Goal: Task Accomplishment & Management: Manage account settings

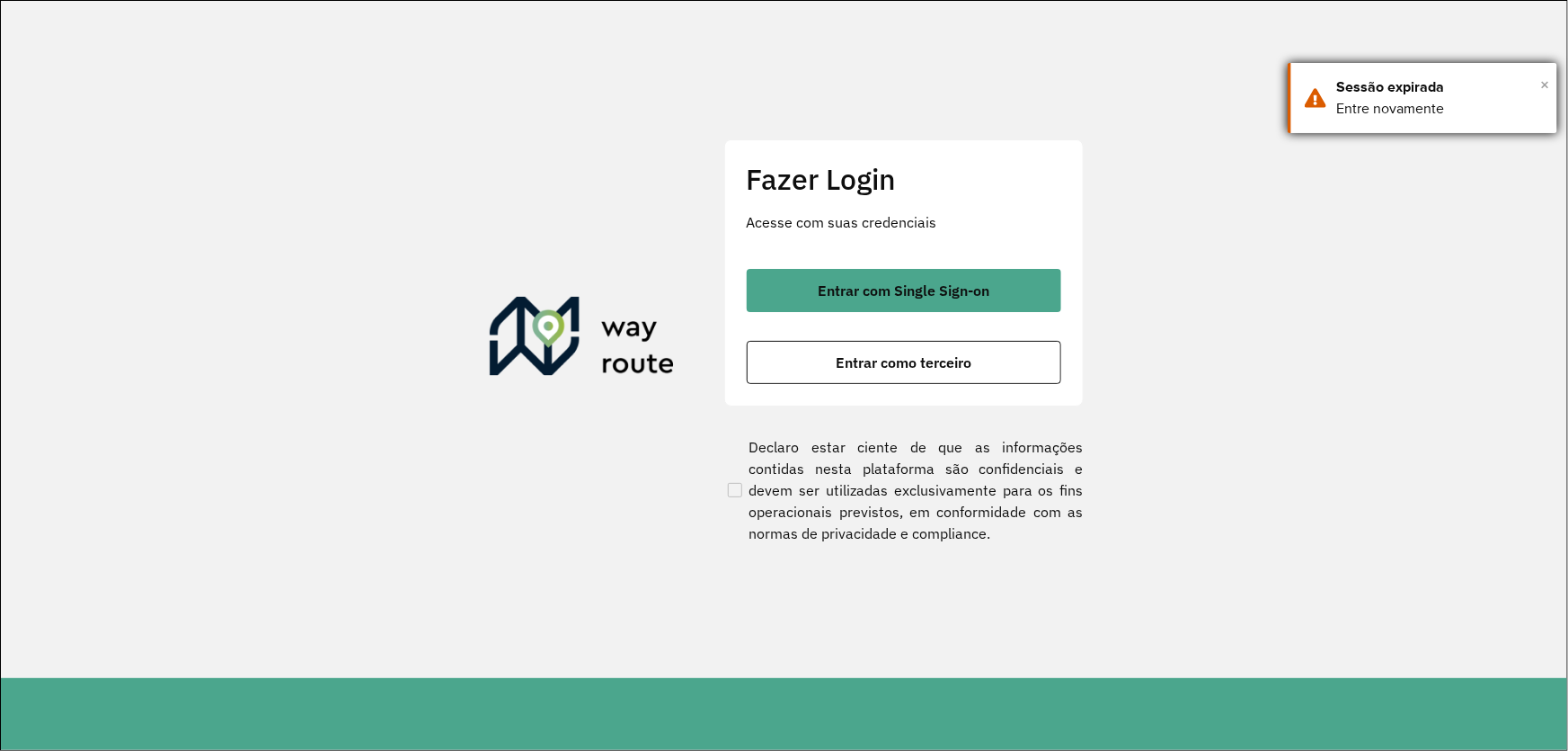
click at [1543, 84] on span "×" at bounding box center [1544, 84] width 9 height 27
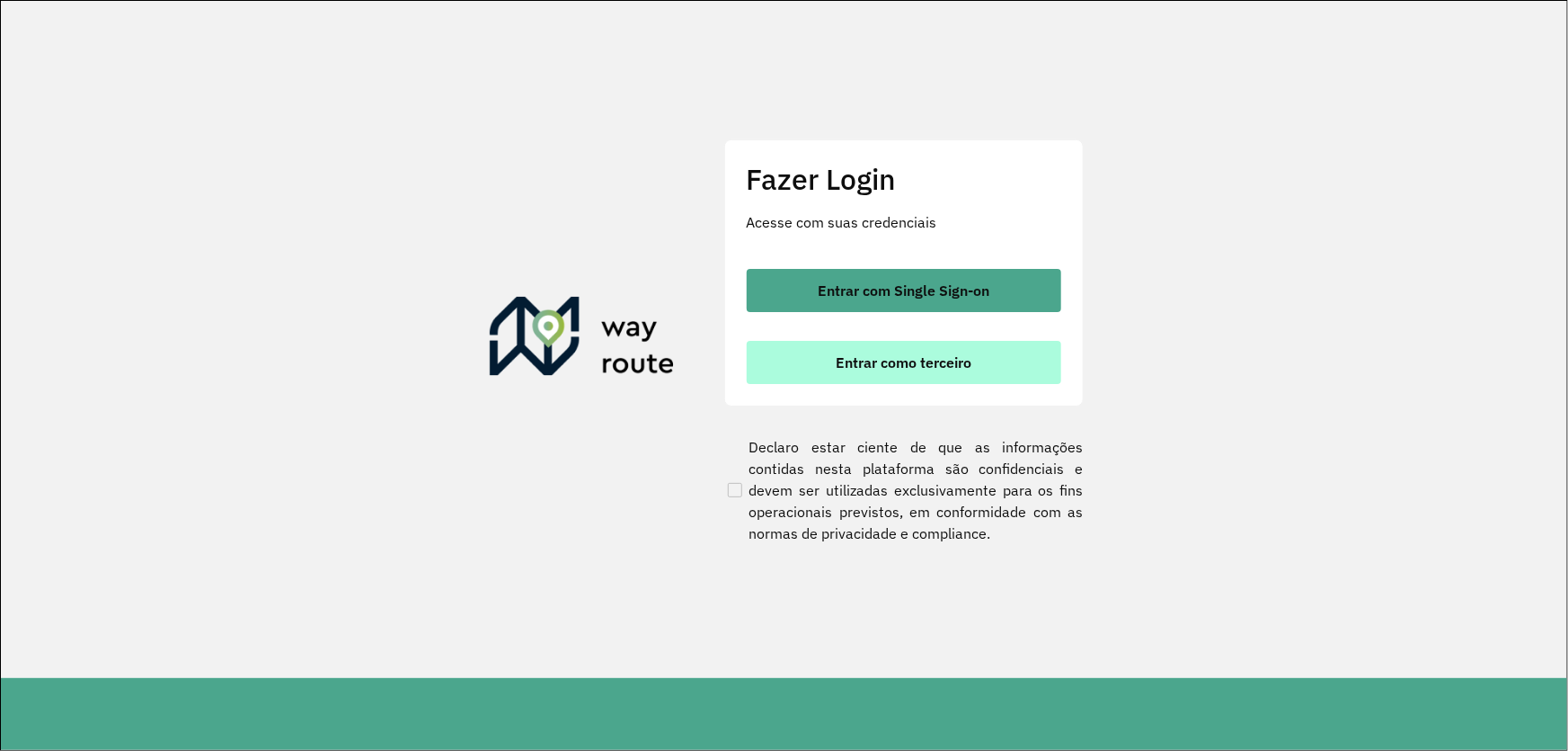
click at [860, 342] on button "Entrar como terceiro" at bounding box center [904, 363] width 315 height 43
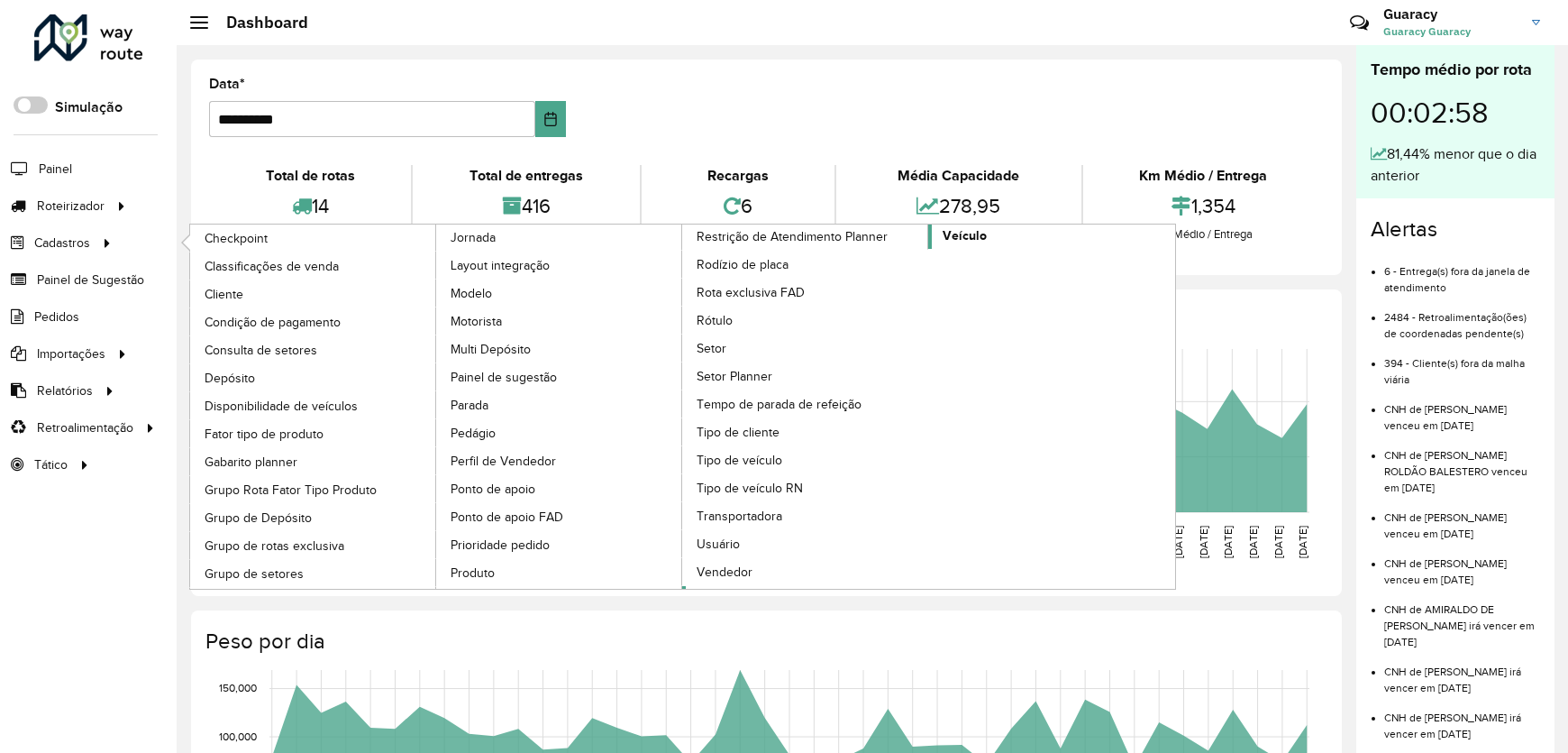
click at [976, 230] on span "Veículo" at bounding box center [964, 235] width 44 height 19
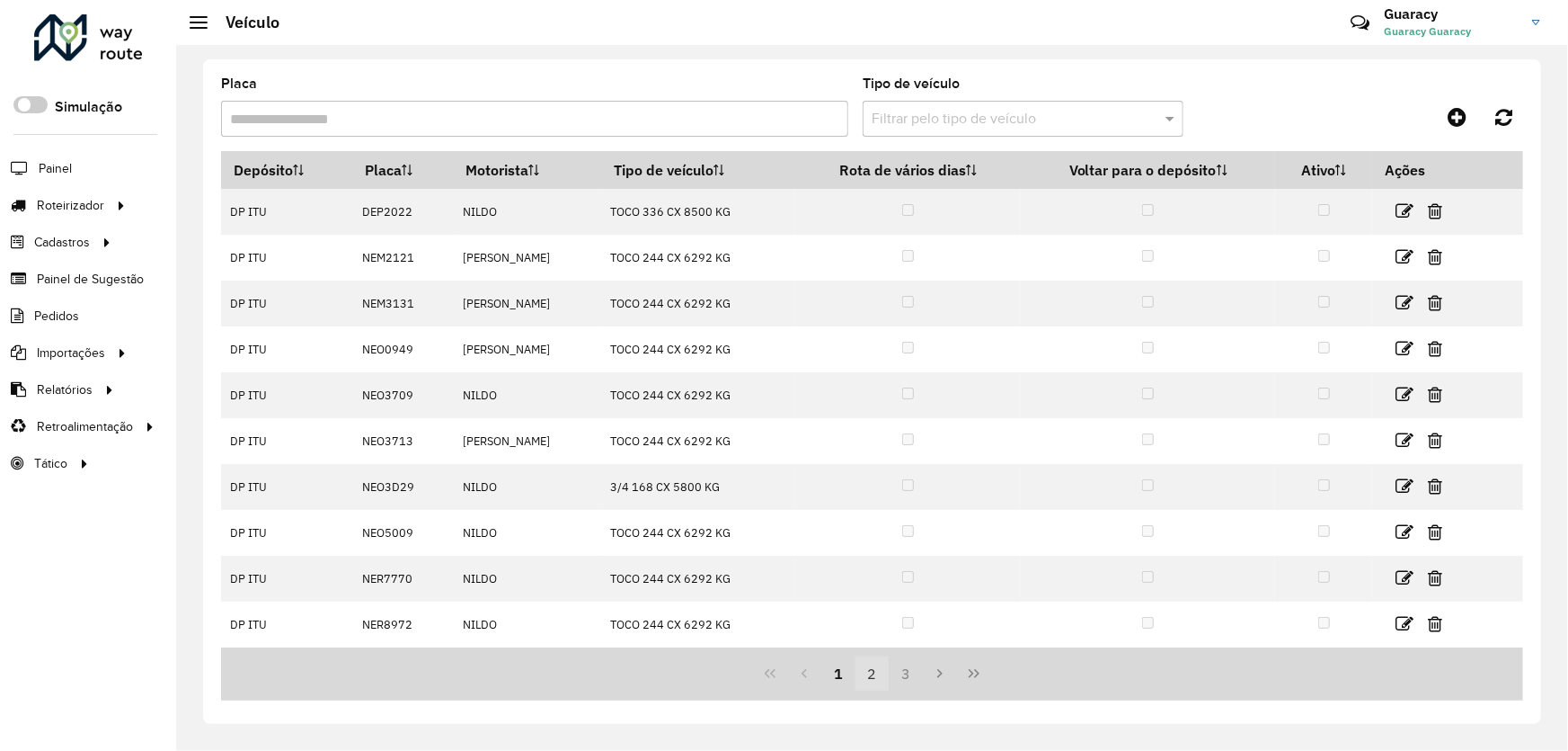
click at [871, 676] on button "2" at bounding box center [872, 673] width 34 height 34
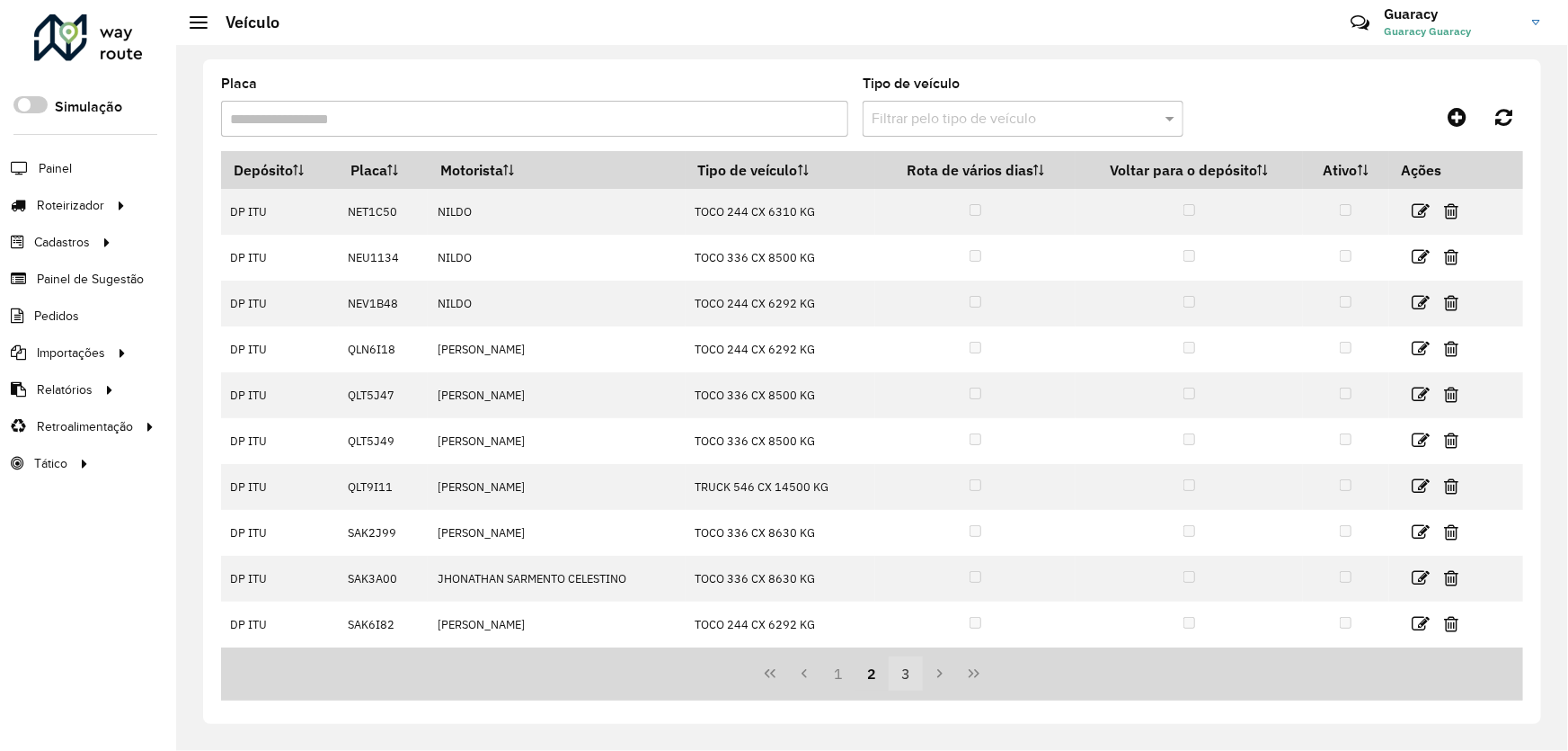
click at [901, 668] on button "3" at bounding box center [906, 673] width 34 height 34
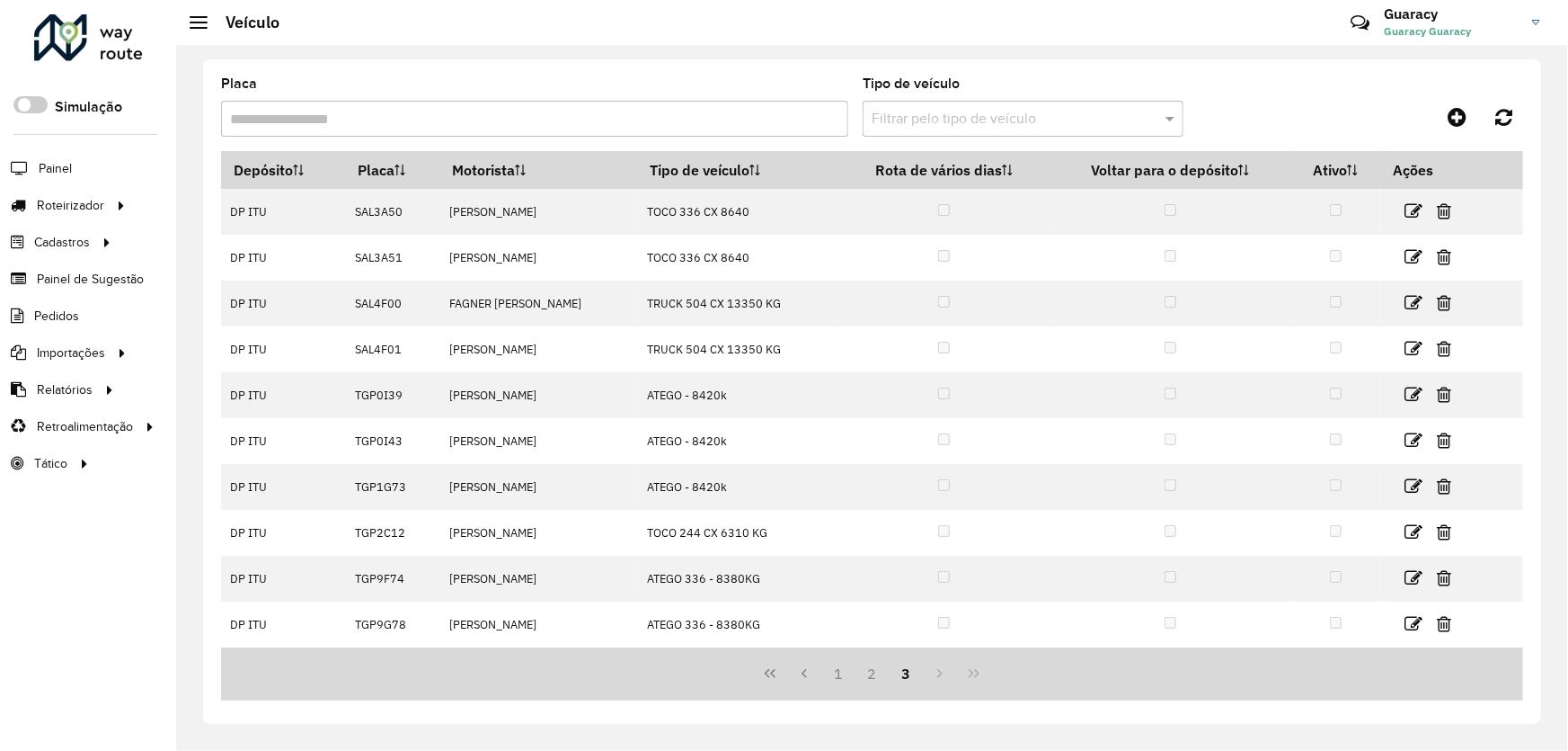
click at [939, 678] on div "1 2 3" at bounding box center [872, 674] width 1301 height 53
click at [970, 676] on div "1 2 3" at bounding box center [872, 674] width 1301 height 53
click at [807, 677] on icon "Previous Page" at bounding box center [803, 673] width 14 height 14
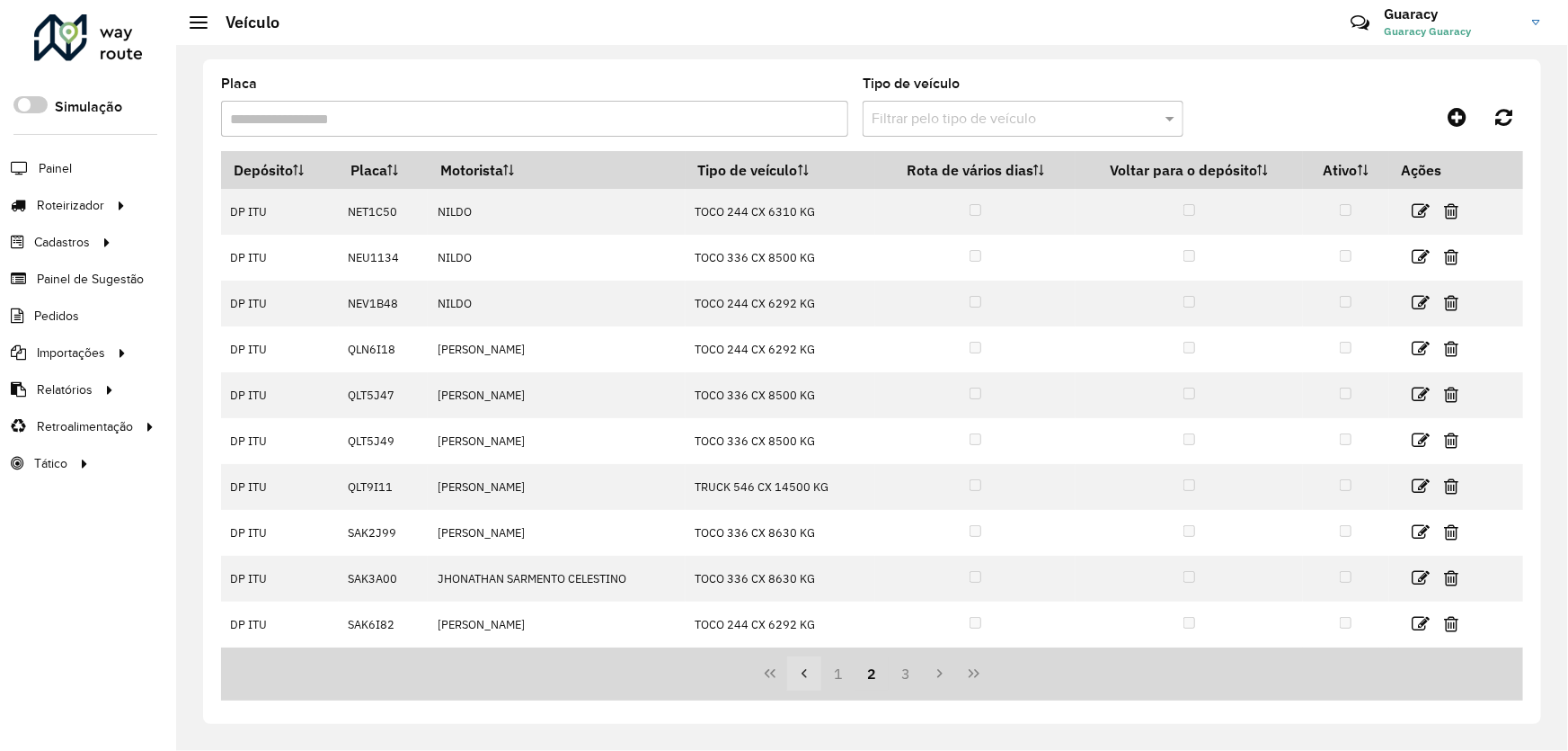
click at [807, 677] on icon "Previous Page" at bounding box center [803, 673] width 14 height 14
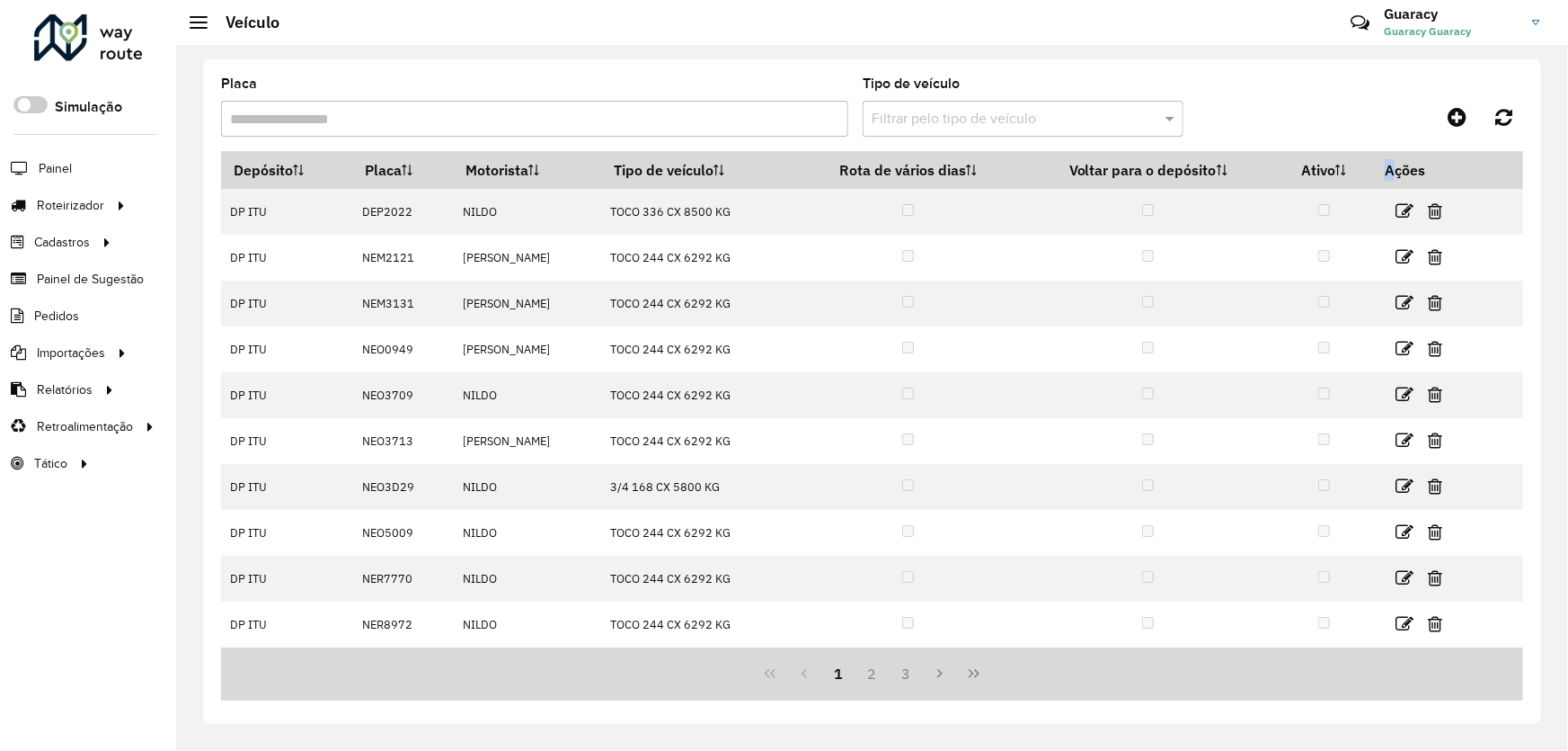
click at [807, 677] on div "1 2 3" at bounding box center [872, 674] width 1301 height 53
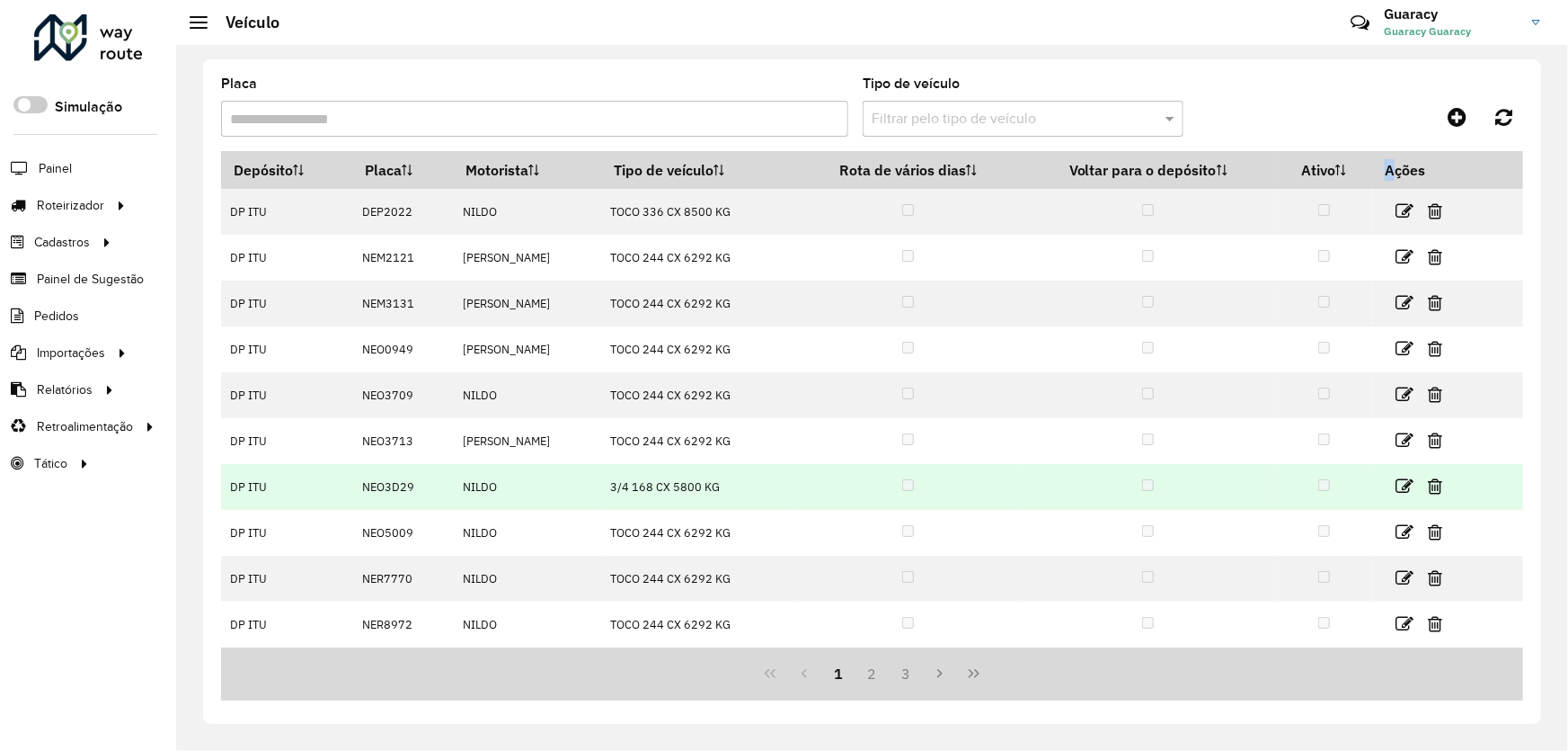
click at [900, 489] on td at bounding box center [907, 486] width 225 height 46
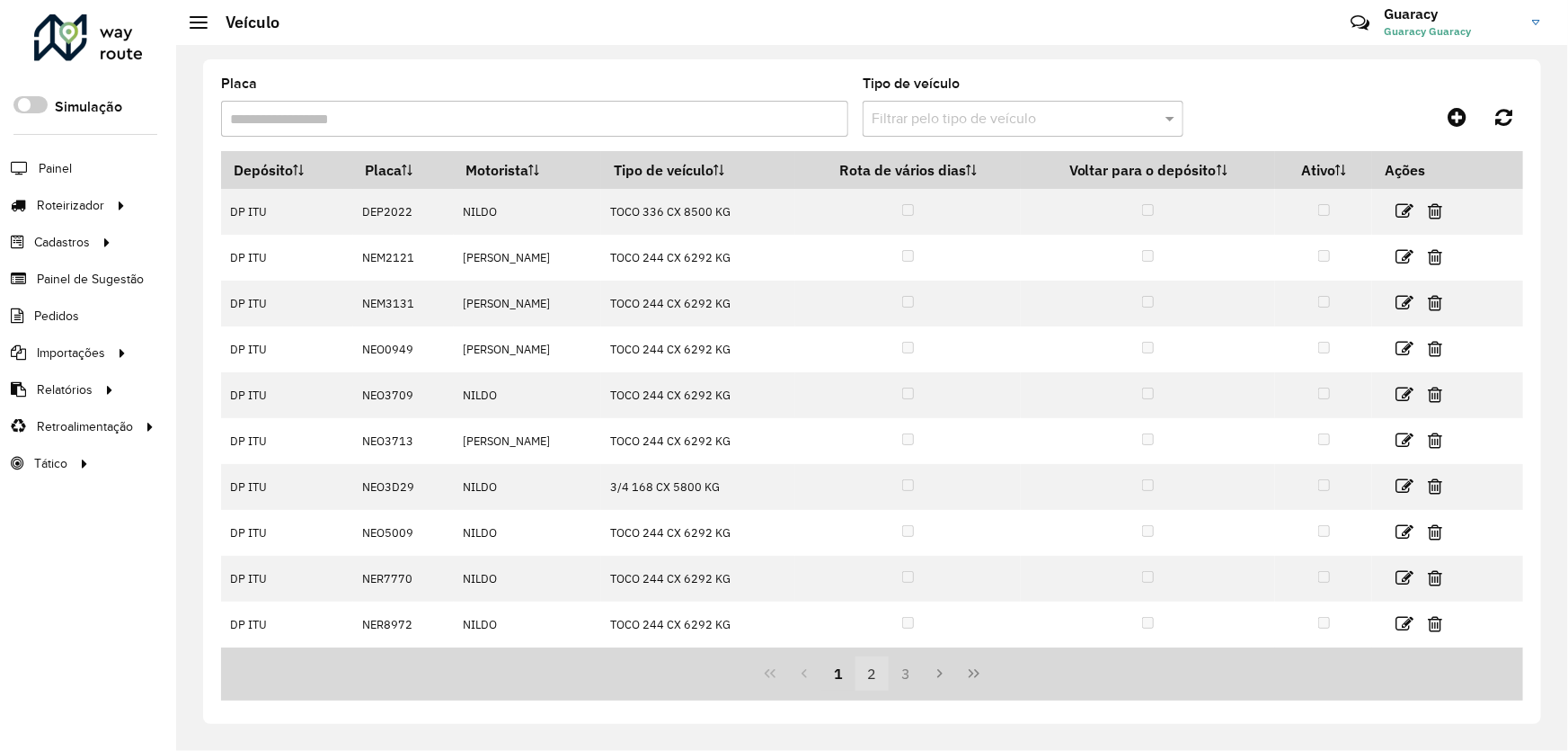
click at [865, 685] on button "2" at bounding box center [872, 673] width 34 height 34
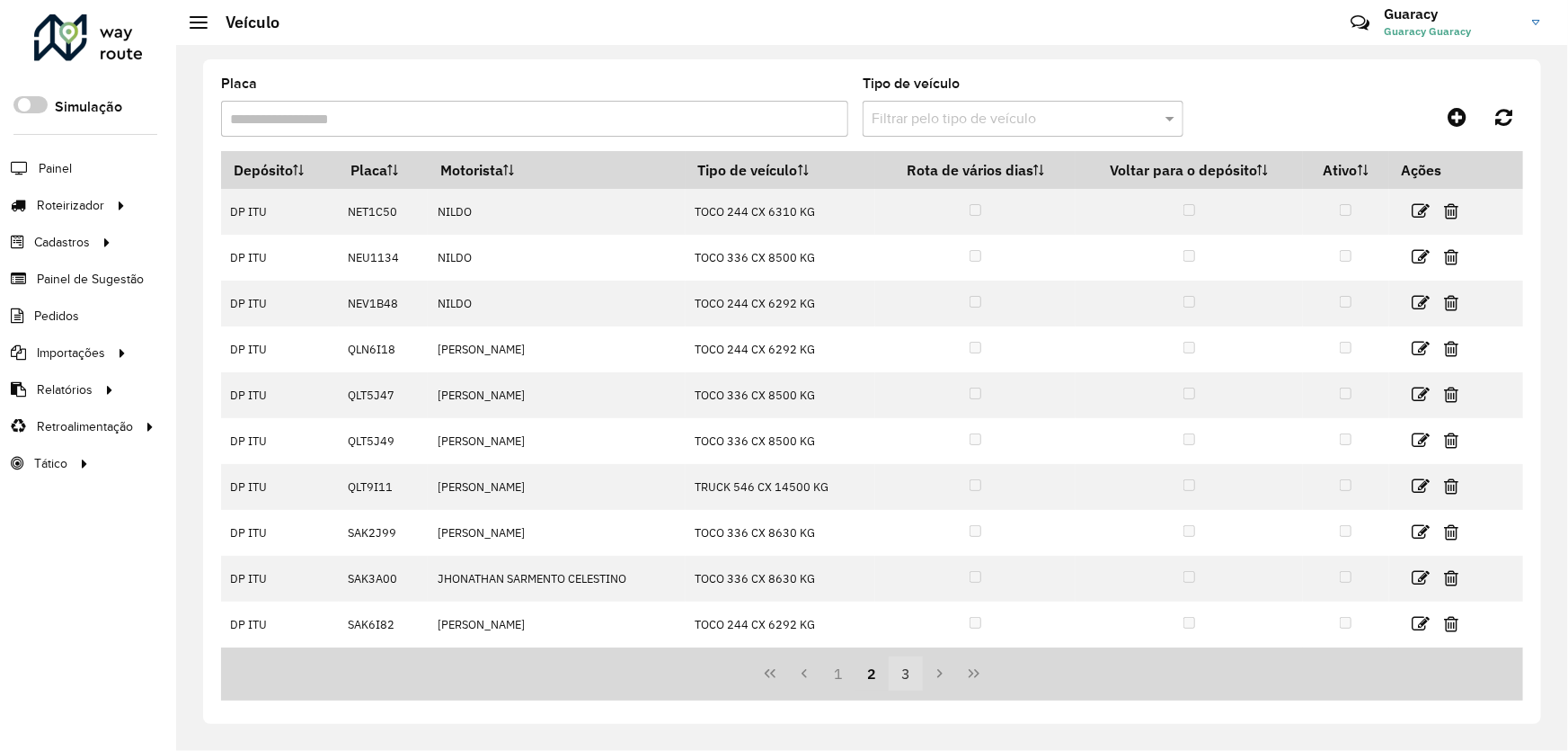
click at [910, 676] on button "3" at bounding box center [906, 673] width 34 height 34
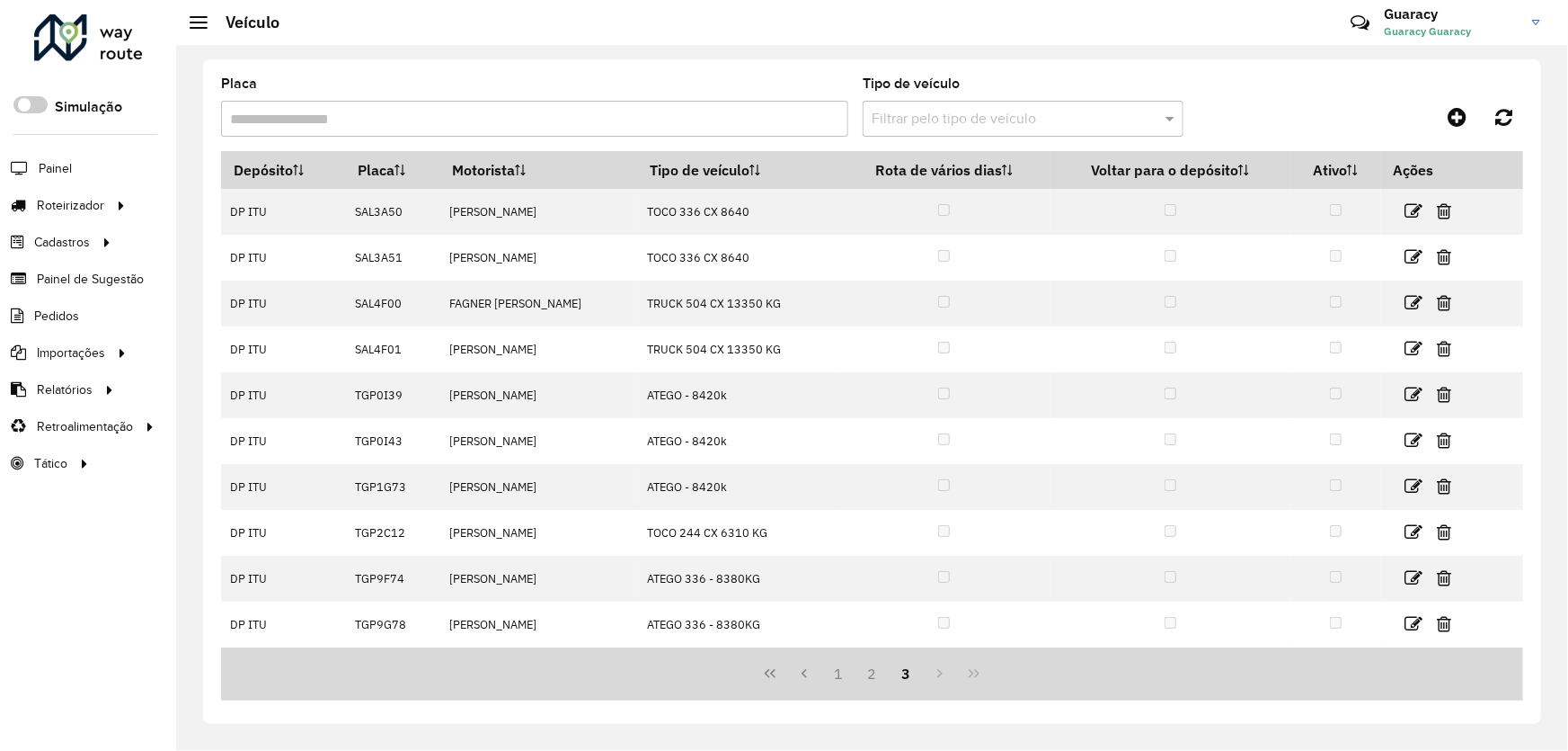
click at [945, 675] on div "1 2 3" at bounding box center [872, 674] width 1301 height 53
click at [764, 674] on icon "First Page" at bounding box center [769, 673] width 14 height 14
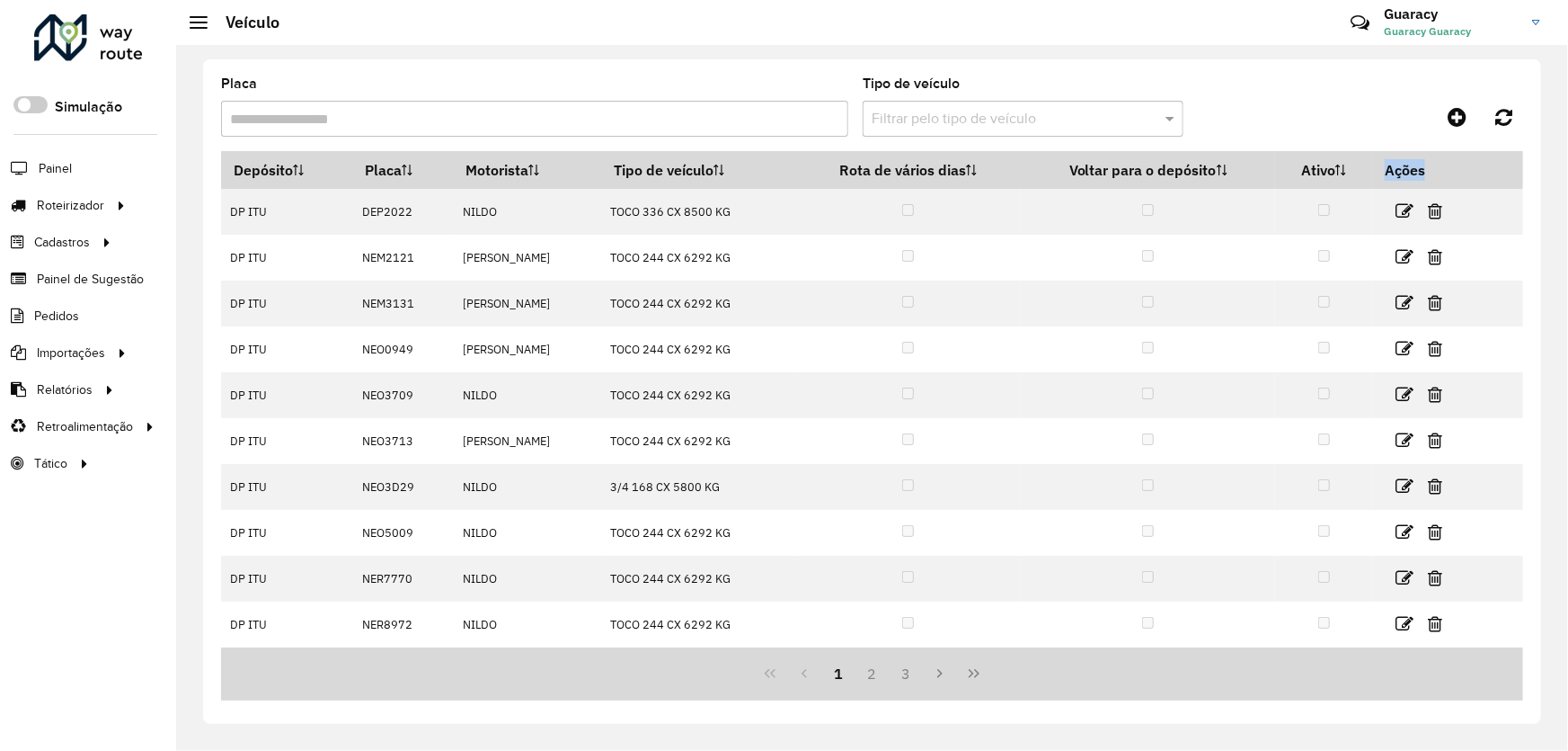
click at [764, 674] on div "1 2 3" at bounding box center [872, 674] width 1301 height 53
click at [871, 679] on button "2" at bounding box center [872, 673] width 34 height 34
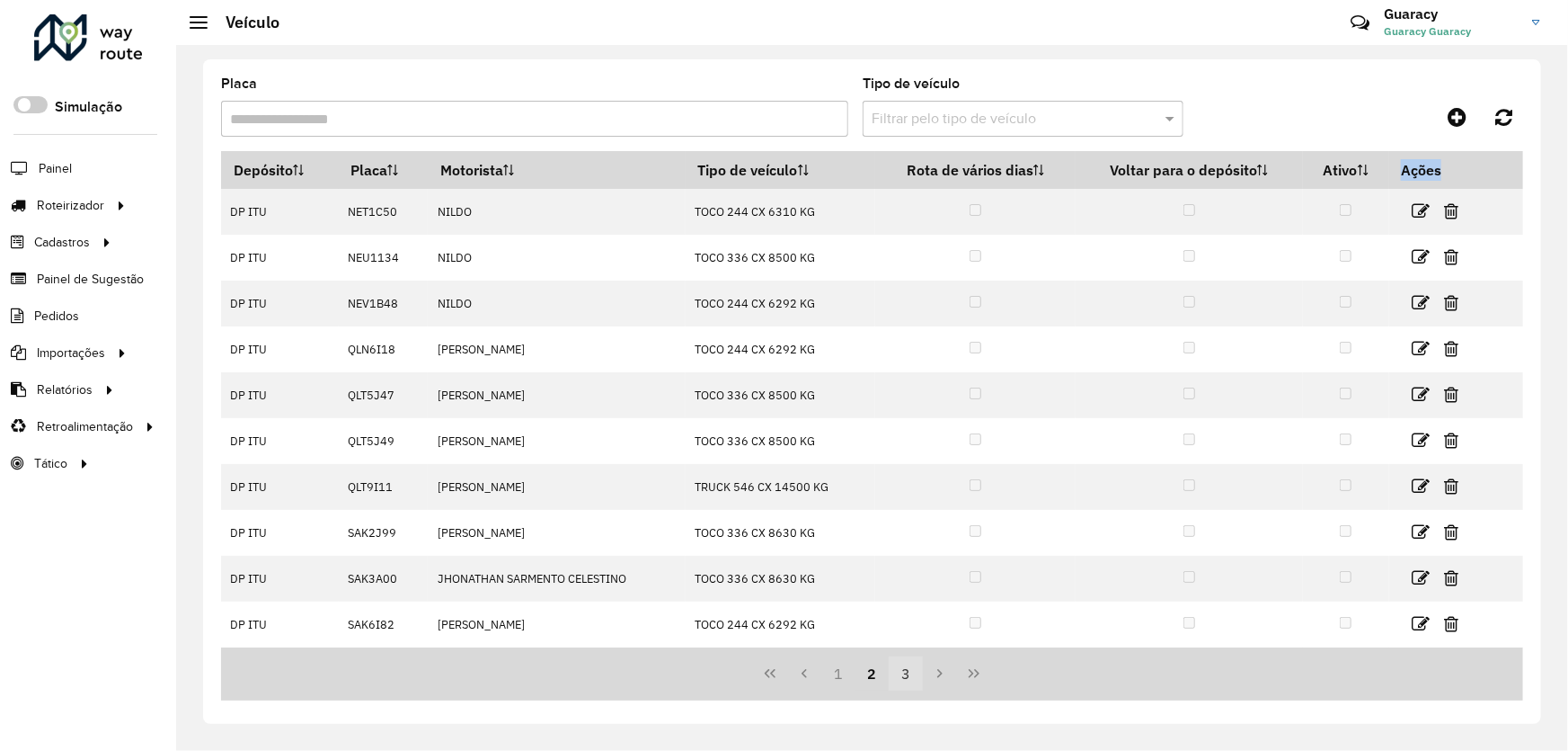
click at [911, 674] on button "3" at bounding box center [906, 673] width 34 height 34
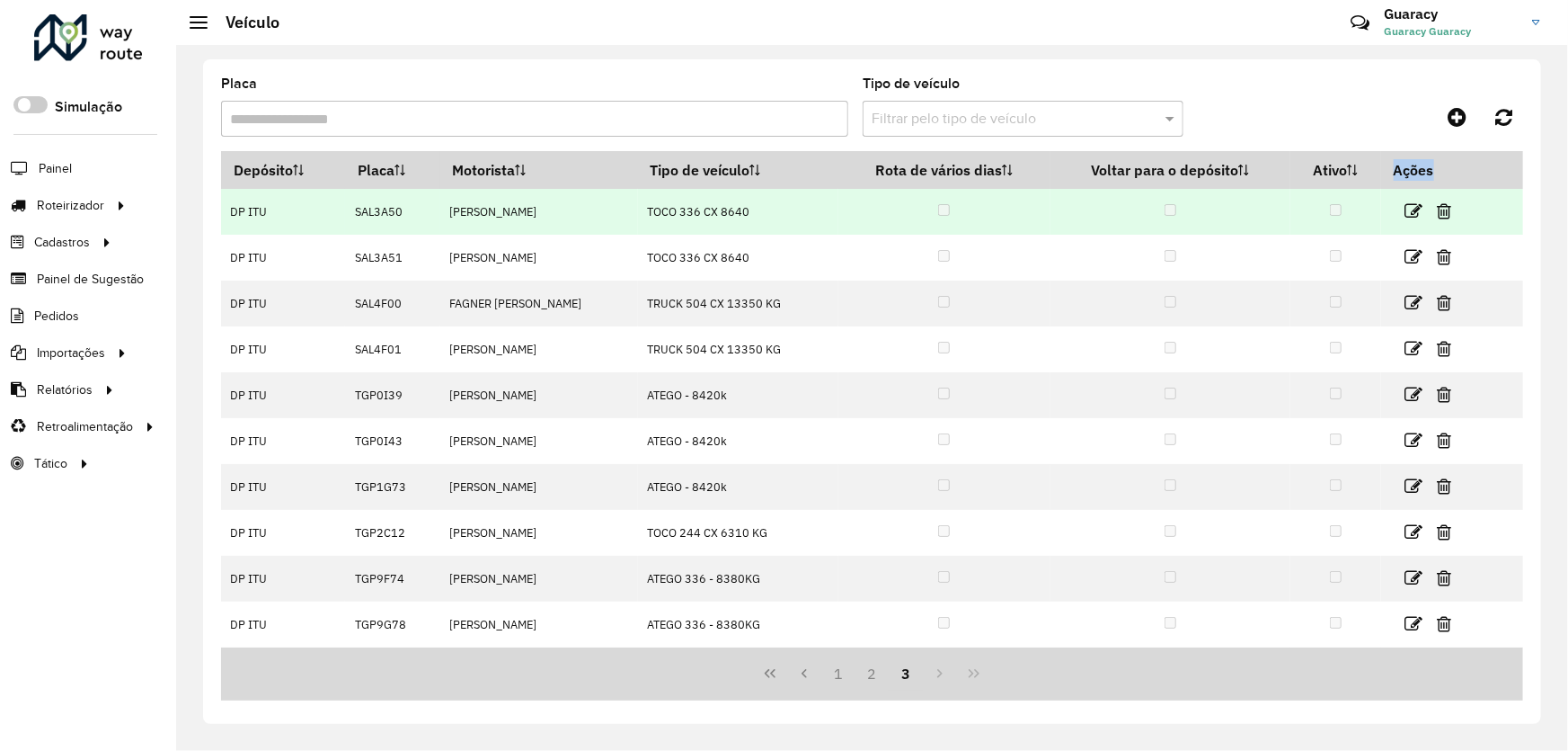
click at [456, 212] on td "[PERSON_NAME]" at bounding box center [540, 211] width 198 height 46
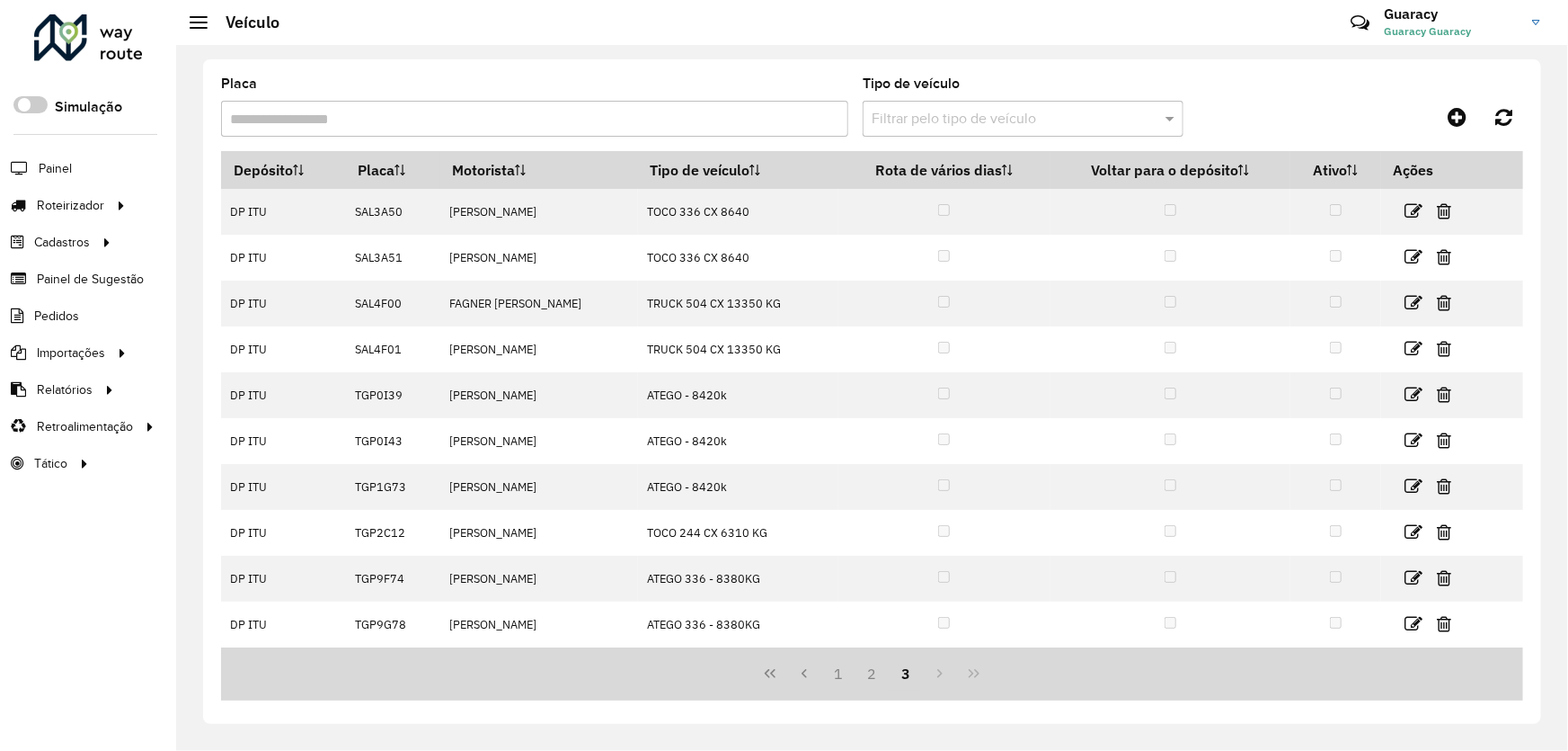
click at [904, 672] on button "3" at bounding box center [906, 673] width 34 height 34
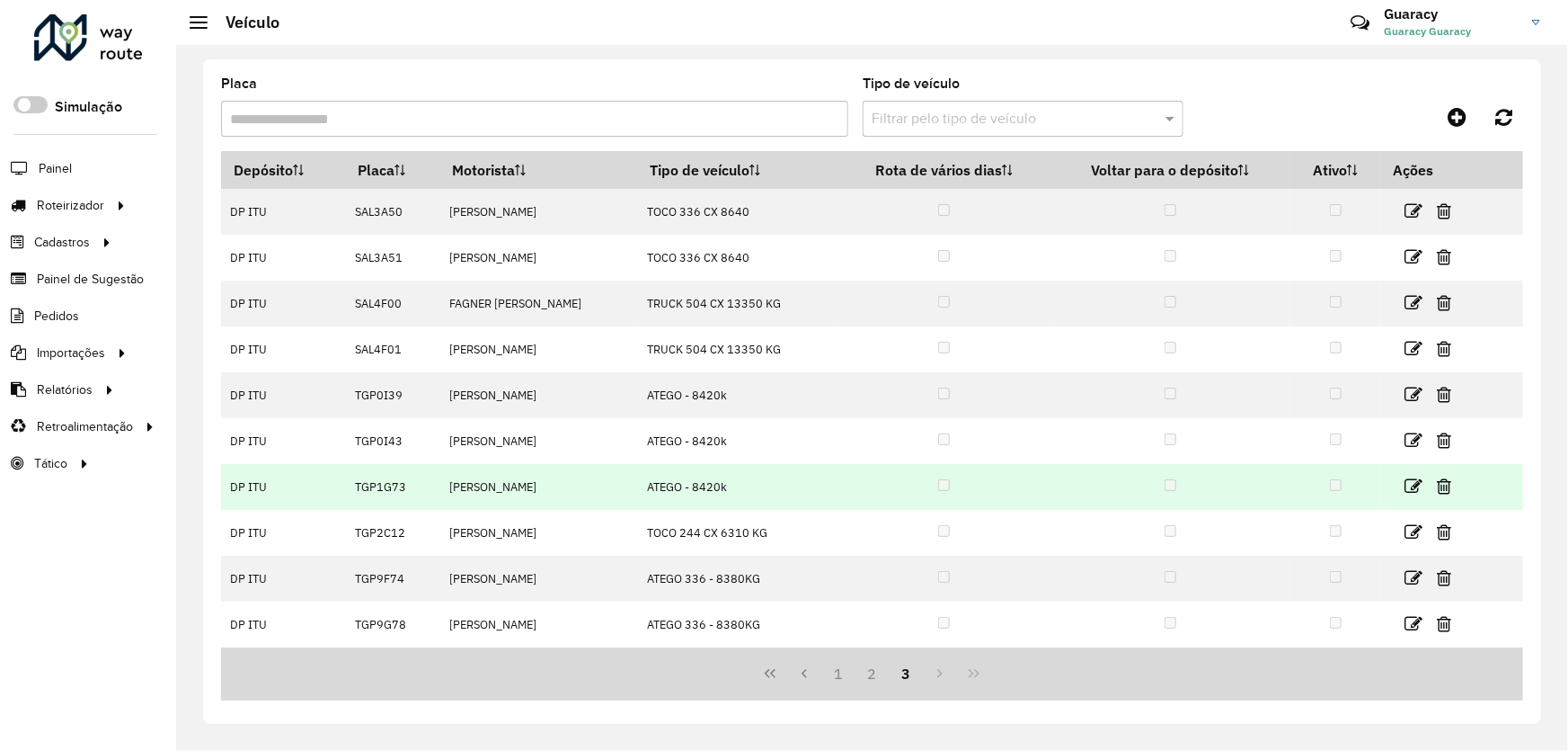
scroll to position [44, 0]
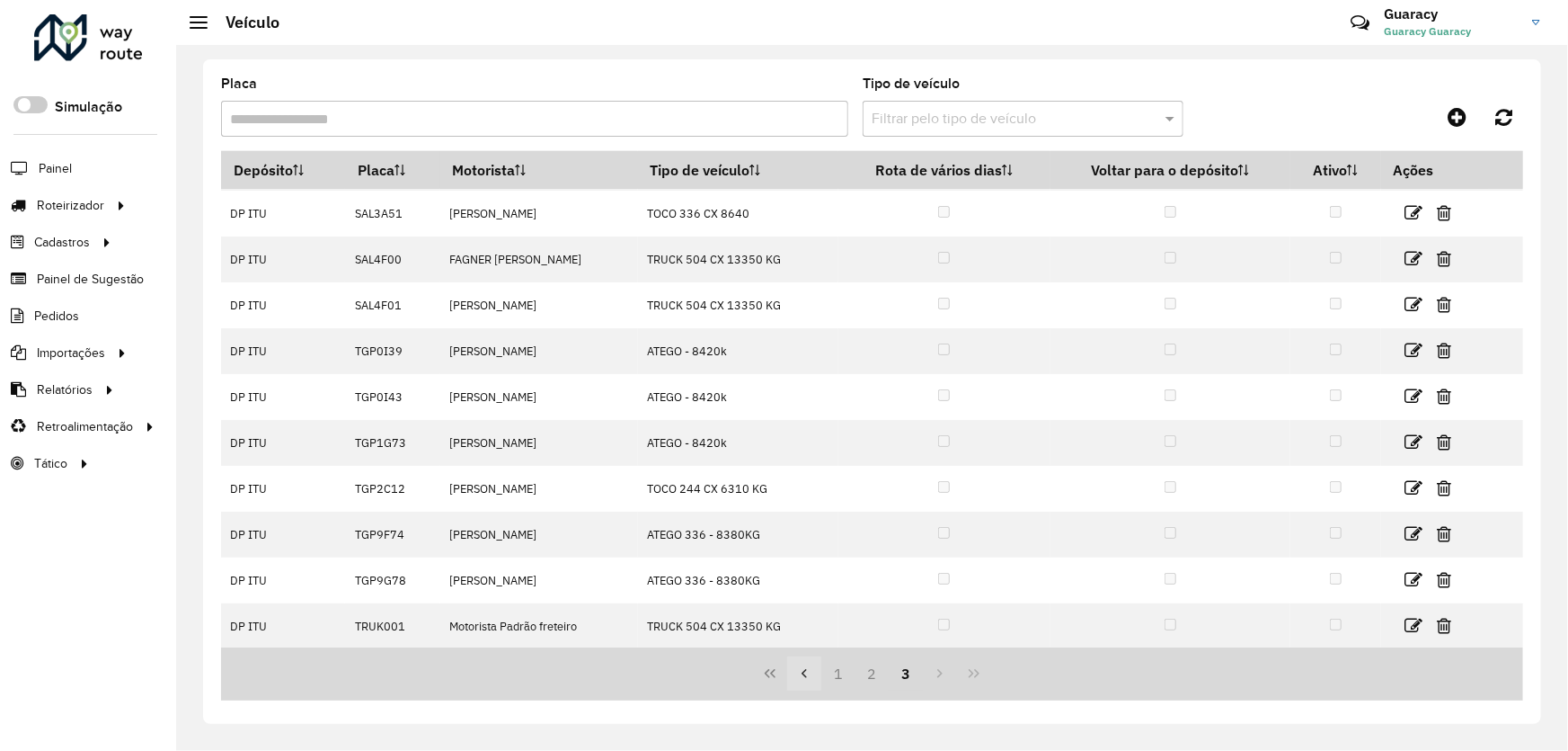
click at [800, 677] on icon "Previous Page" at bounding box center [803, 673] width 14 height 14
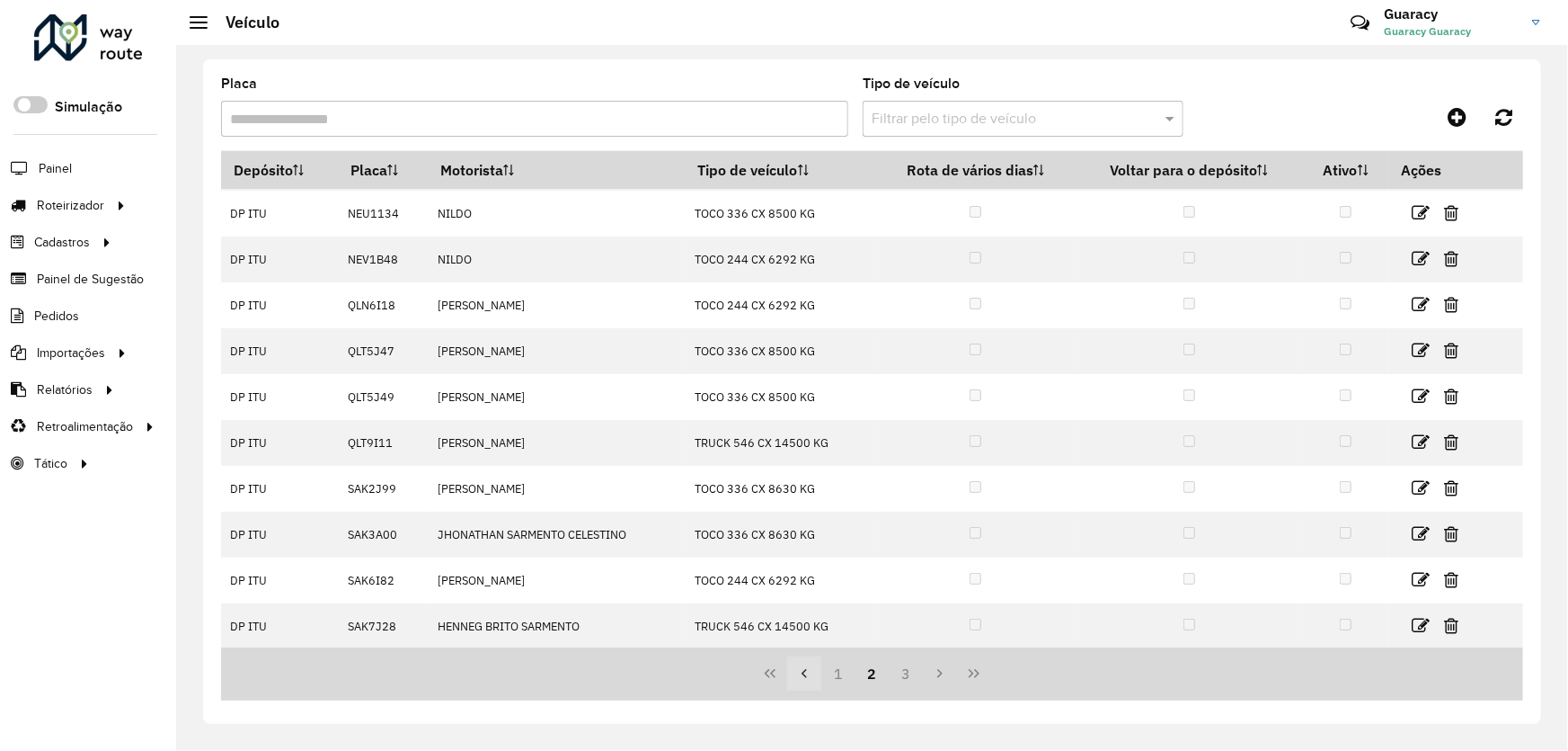
scroll to position [0, 0]
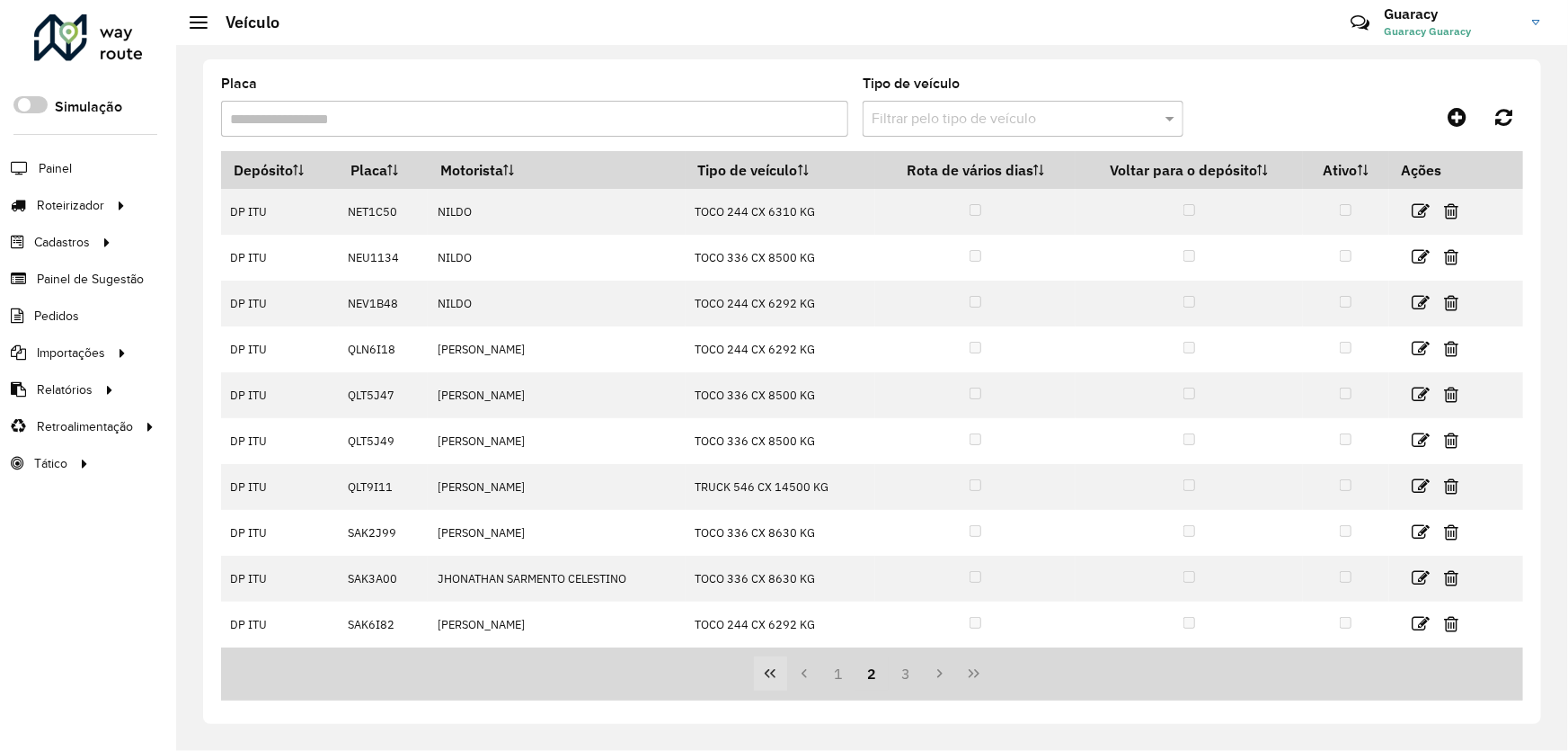
click at [786, 678] on button "First Page" at bounding box center [770, 673] width 34 height 34
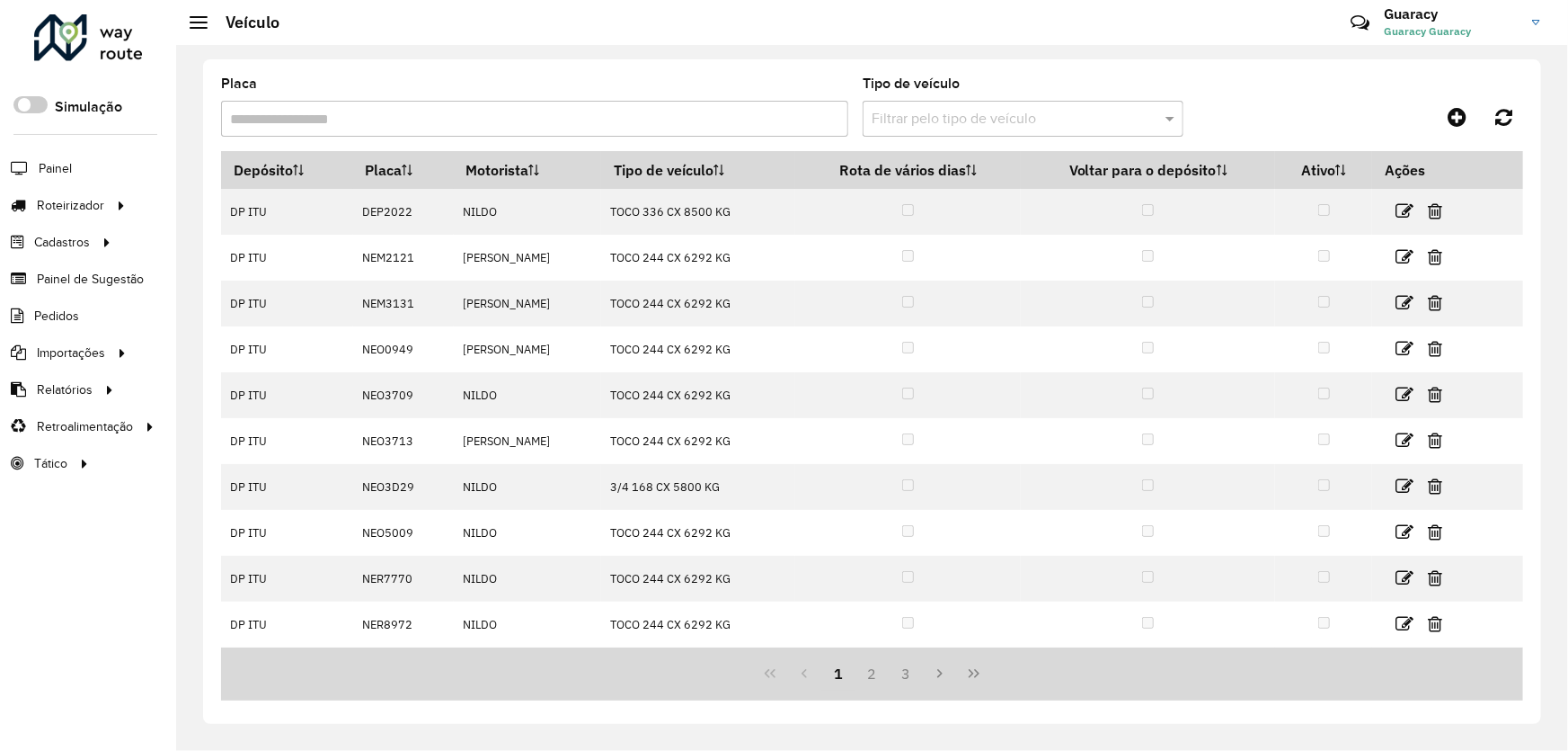
click at [804, 679] on div "1 2 3" at bounding box center [872, 674] width 1301 height 53
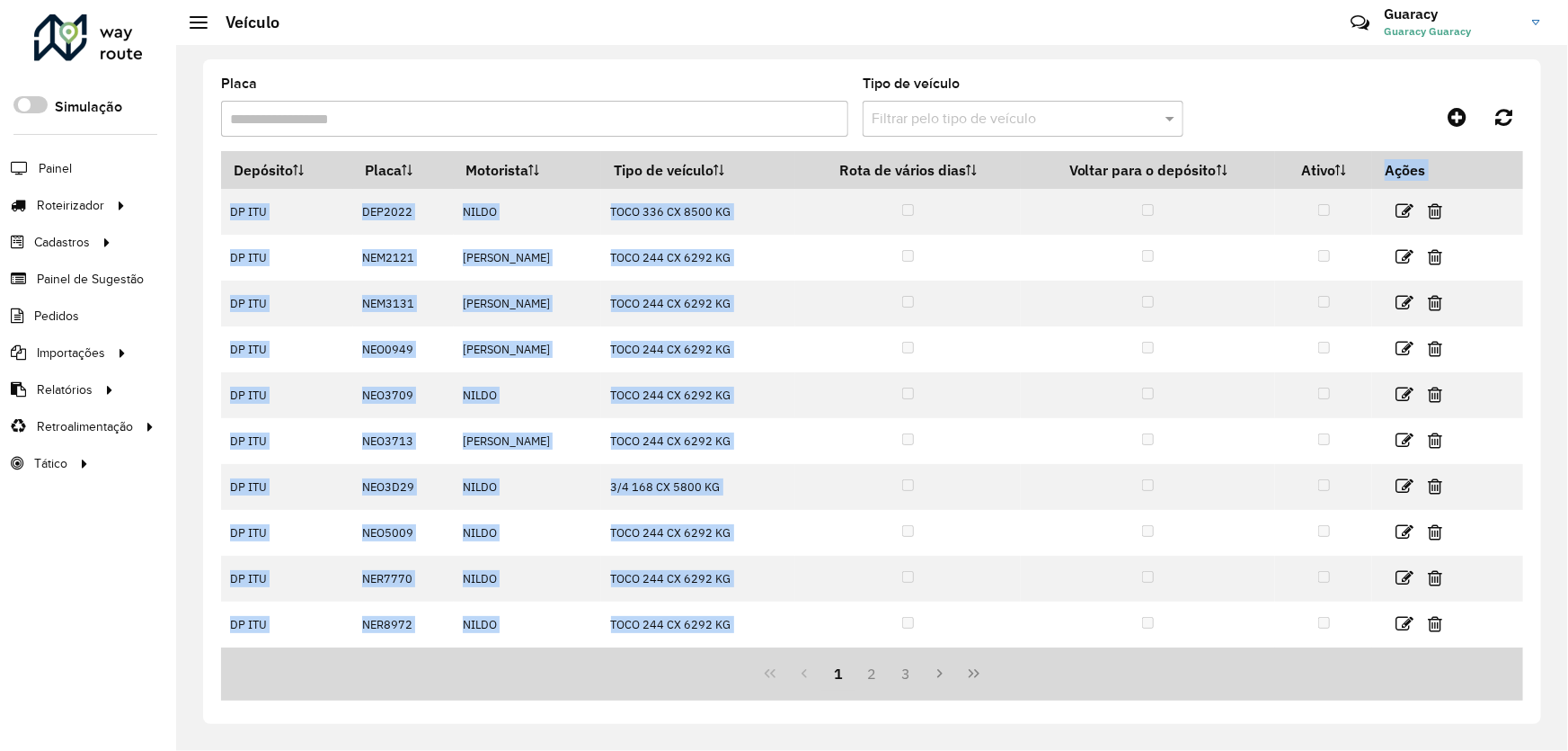
click at [804, 679] on div "1 2 3" at bounding box center [872, 674] width 1301 height 53
click at [834, 676] on button "1" at bounding box center [838, 673] width 34 height 34
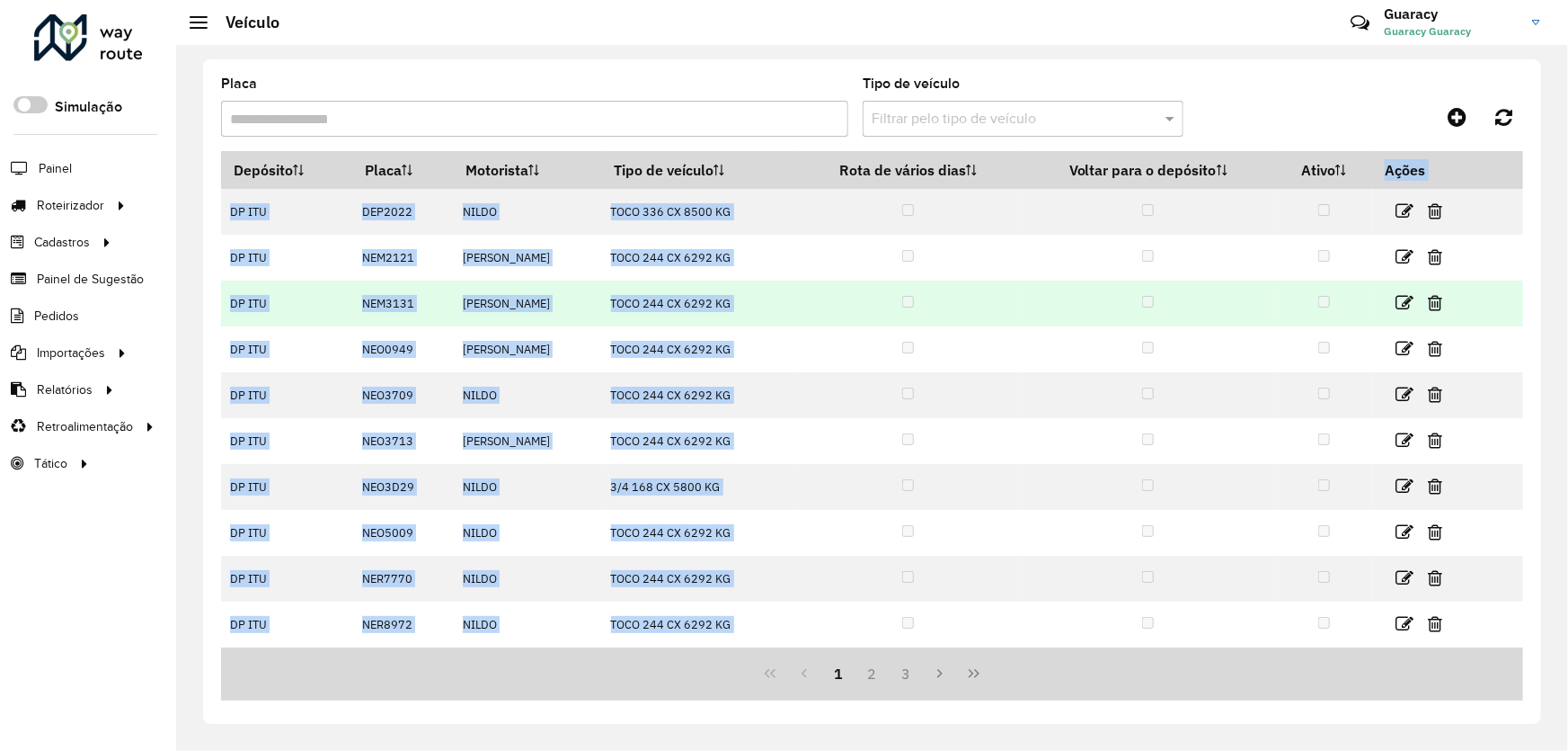
scroll to position [90, 0]
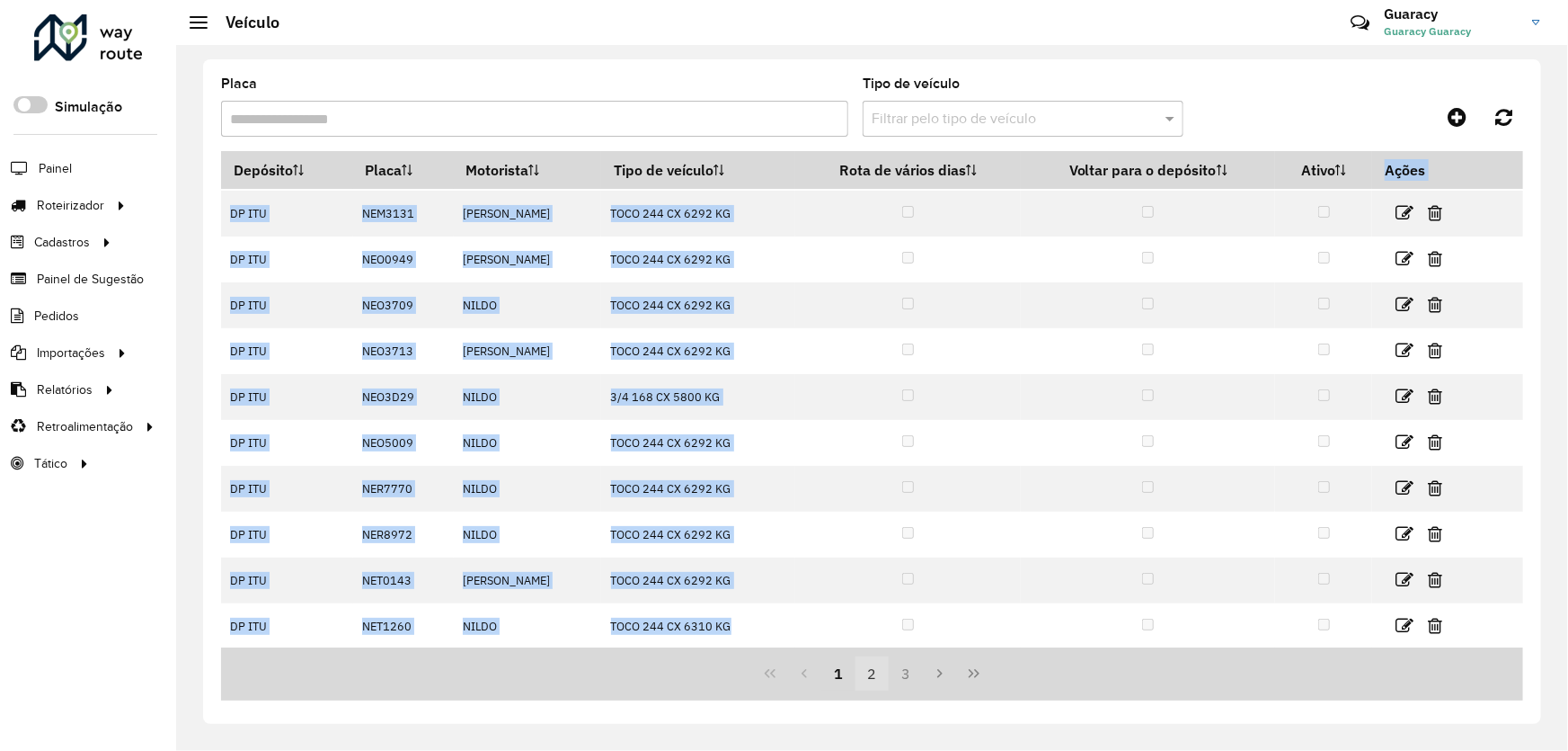
click at [875, 672] on button "2" at bounding box center [872, 673] width 34 height 34
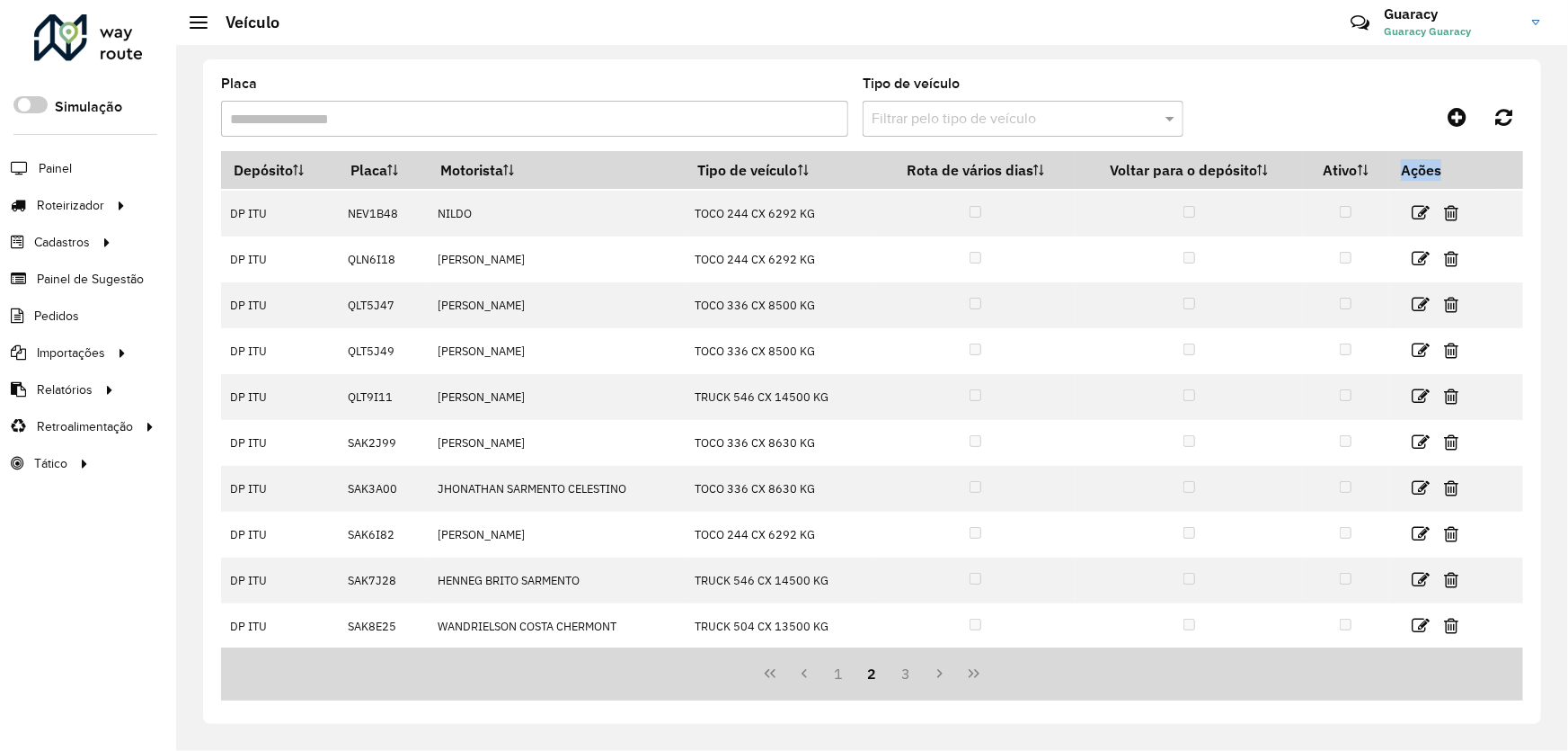
scroll to position [0, 0]
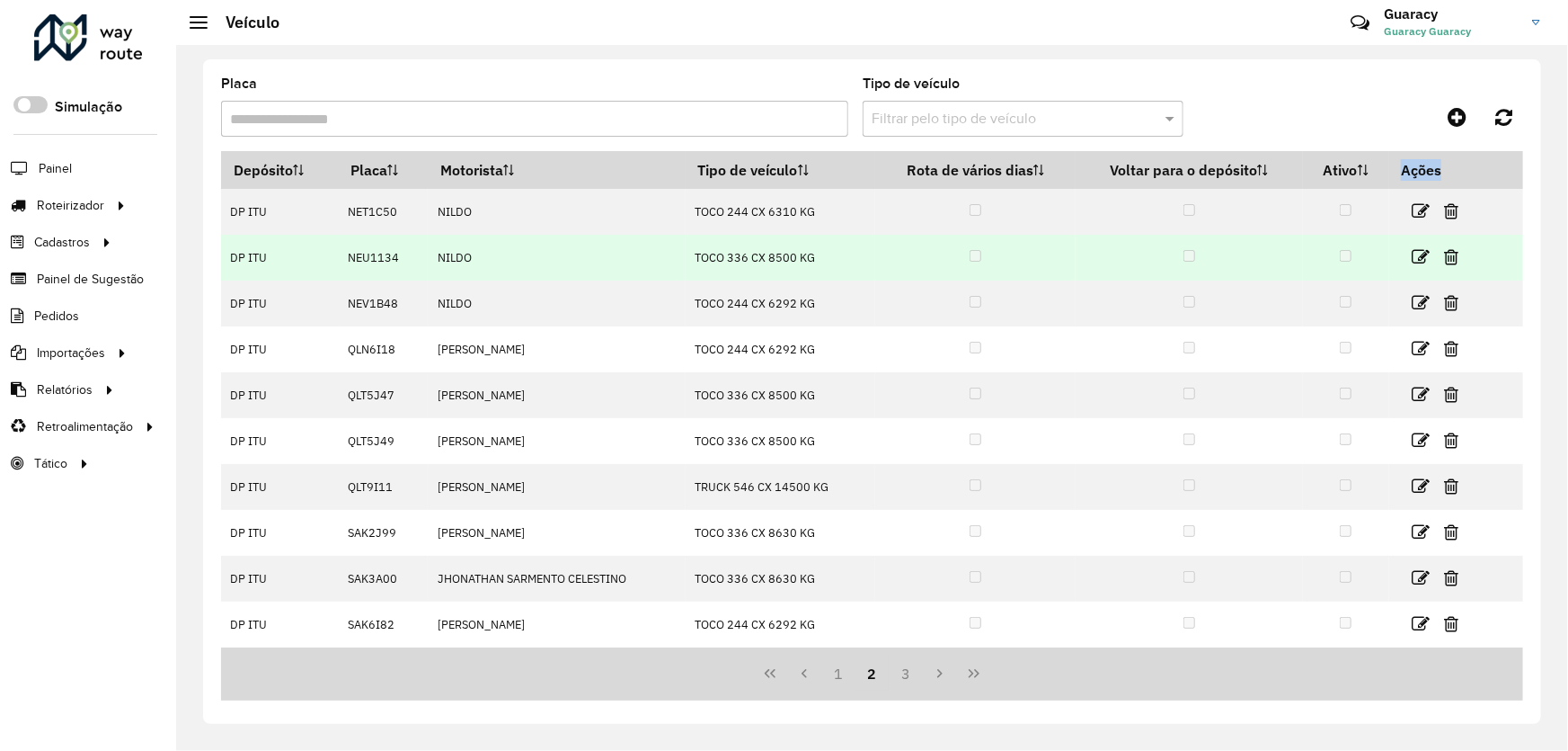
click at [906, 238] on td at bounding box center [976, 257] width 202 height 46
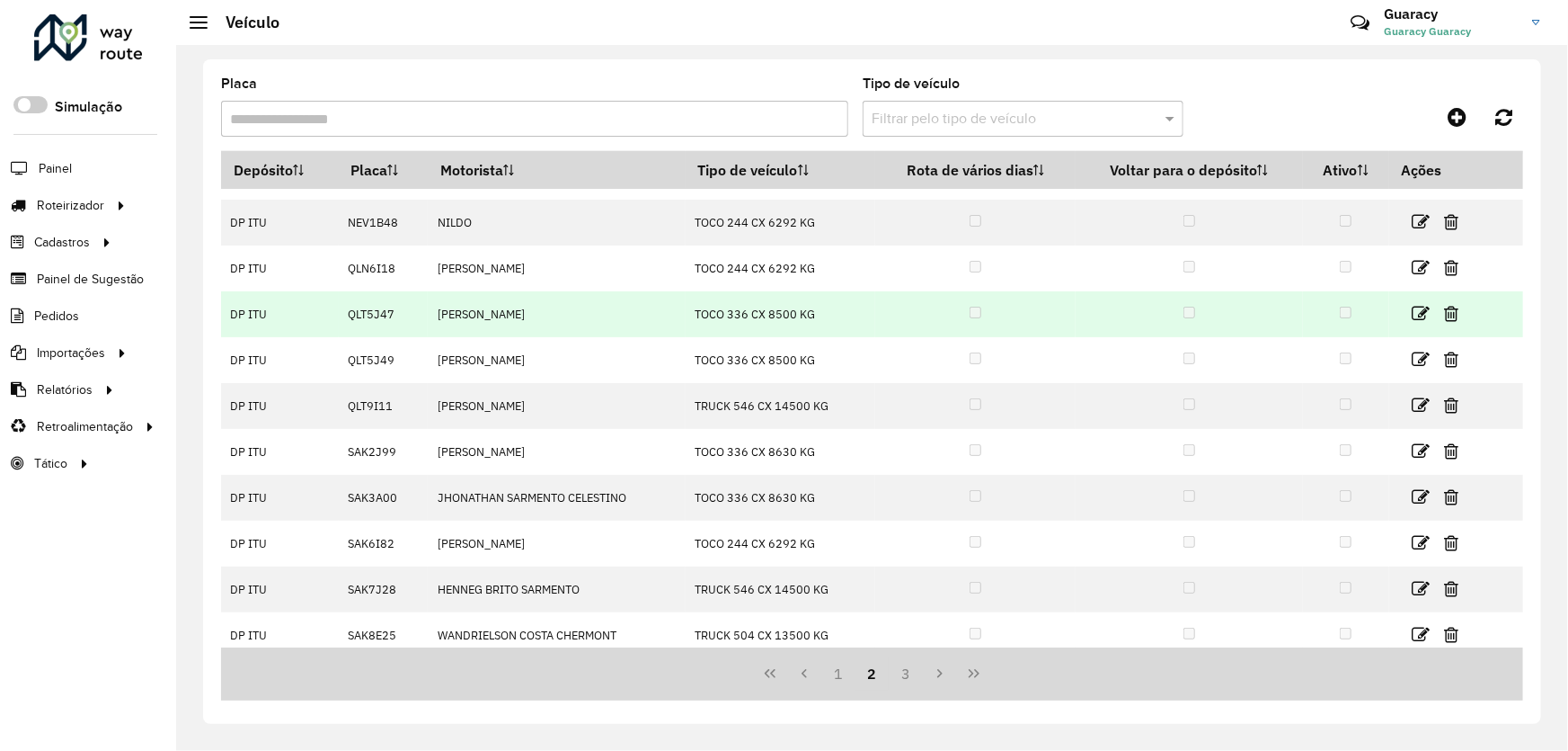
scroll to position [90, 0]
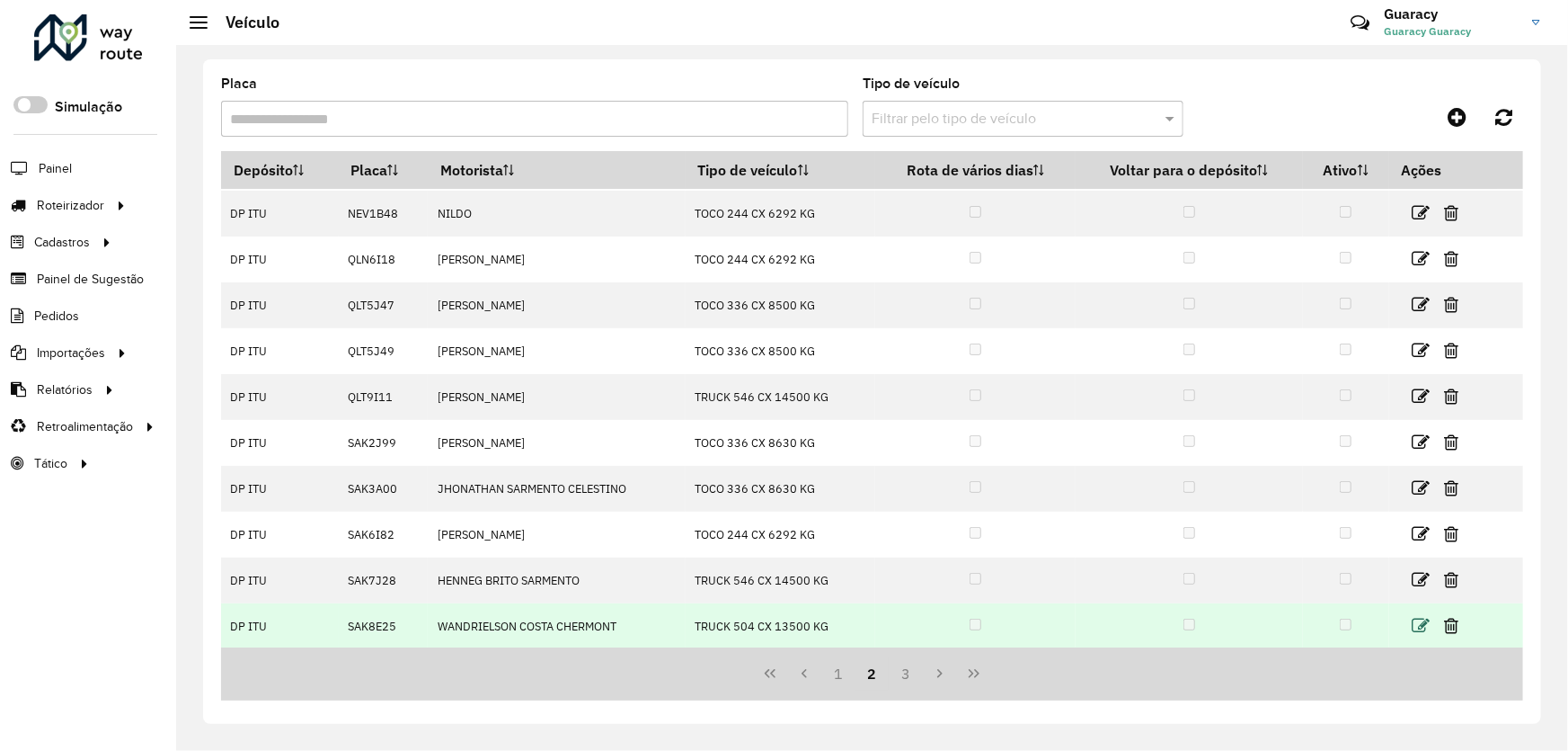
click at [1415, 623] on icon at bounding box center [1421, 626] width 18 height 18
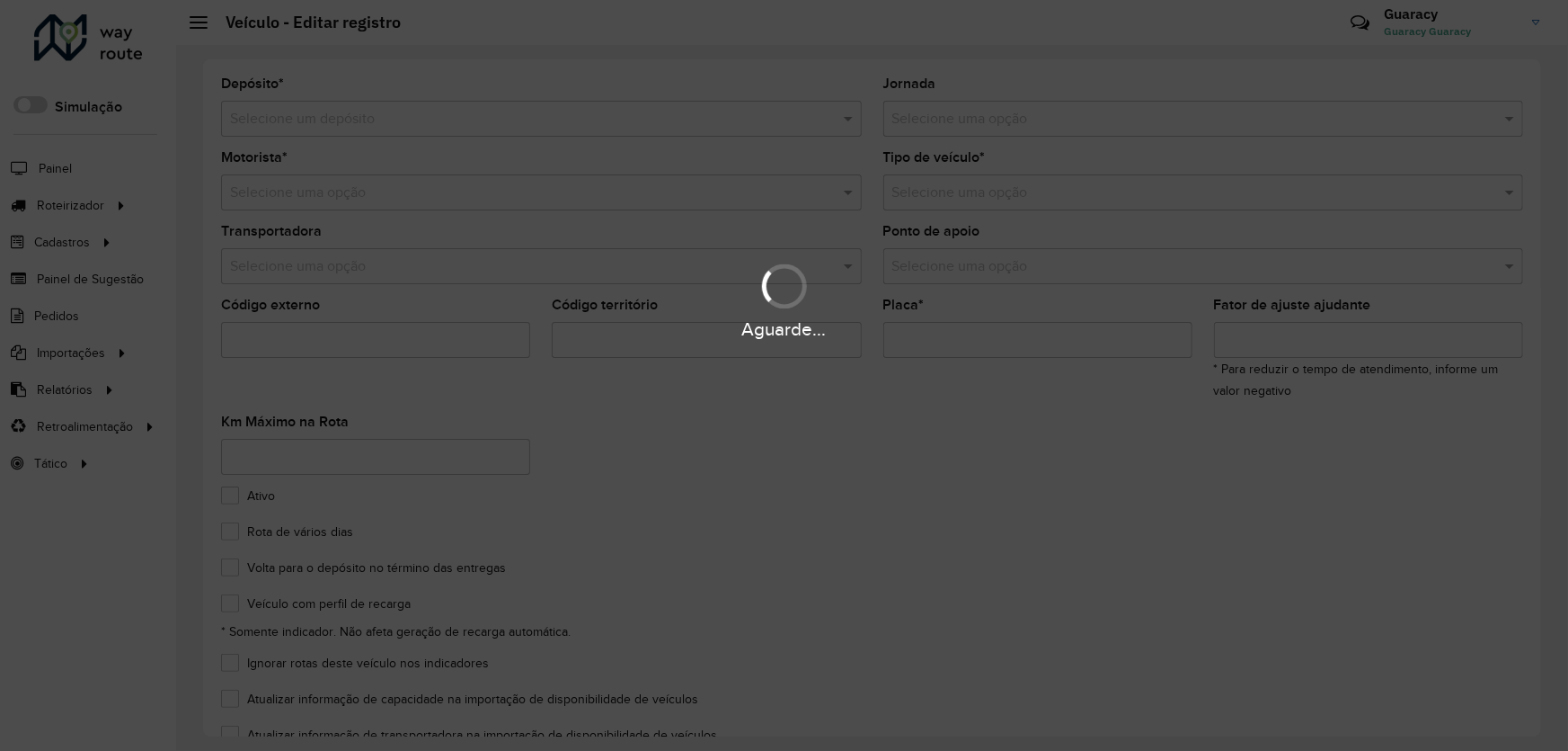
type input "*******"
type input "****"
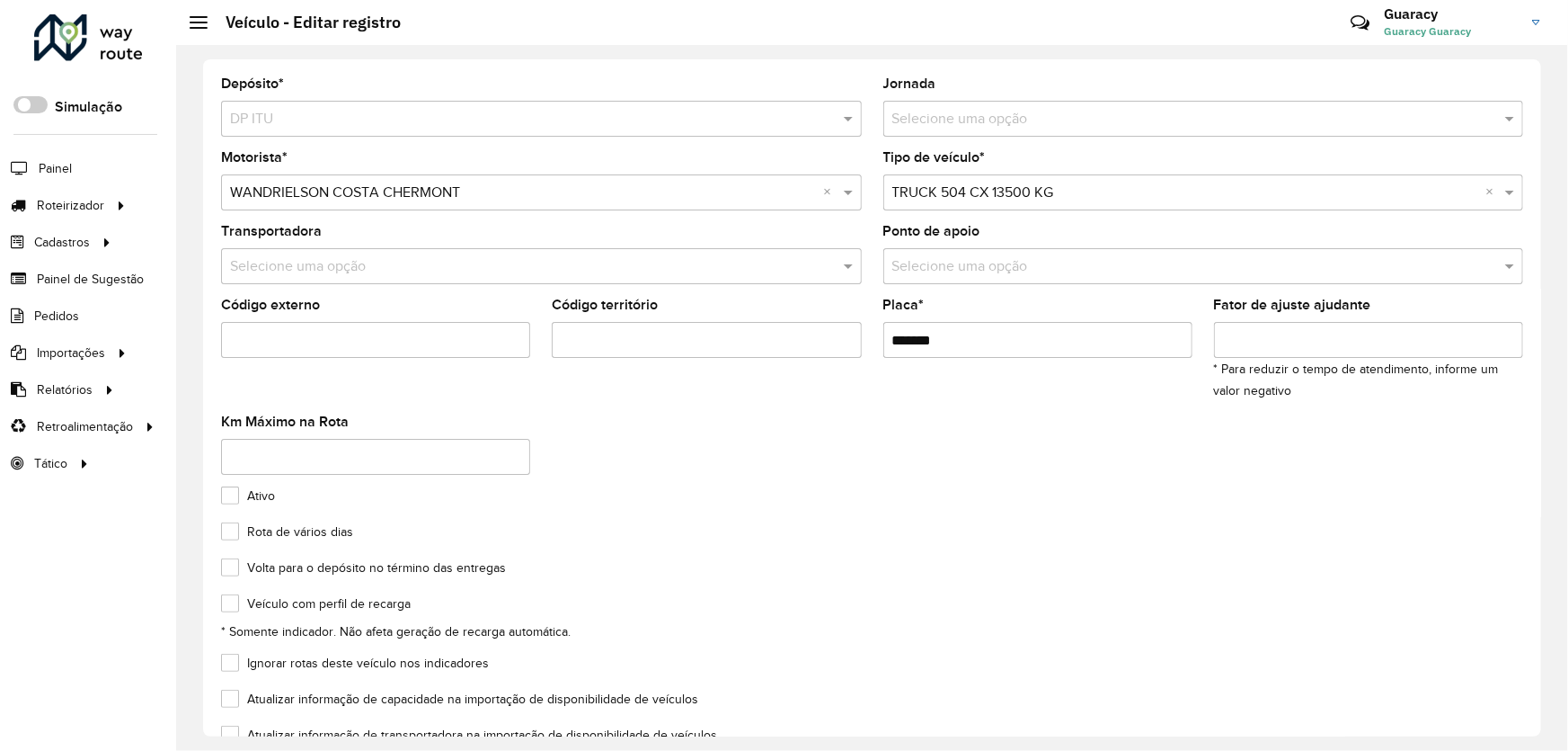
click at [396, 191] on input "text" at bounding box center [523, 193] width 587 height 22
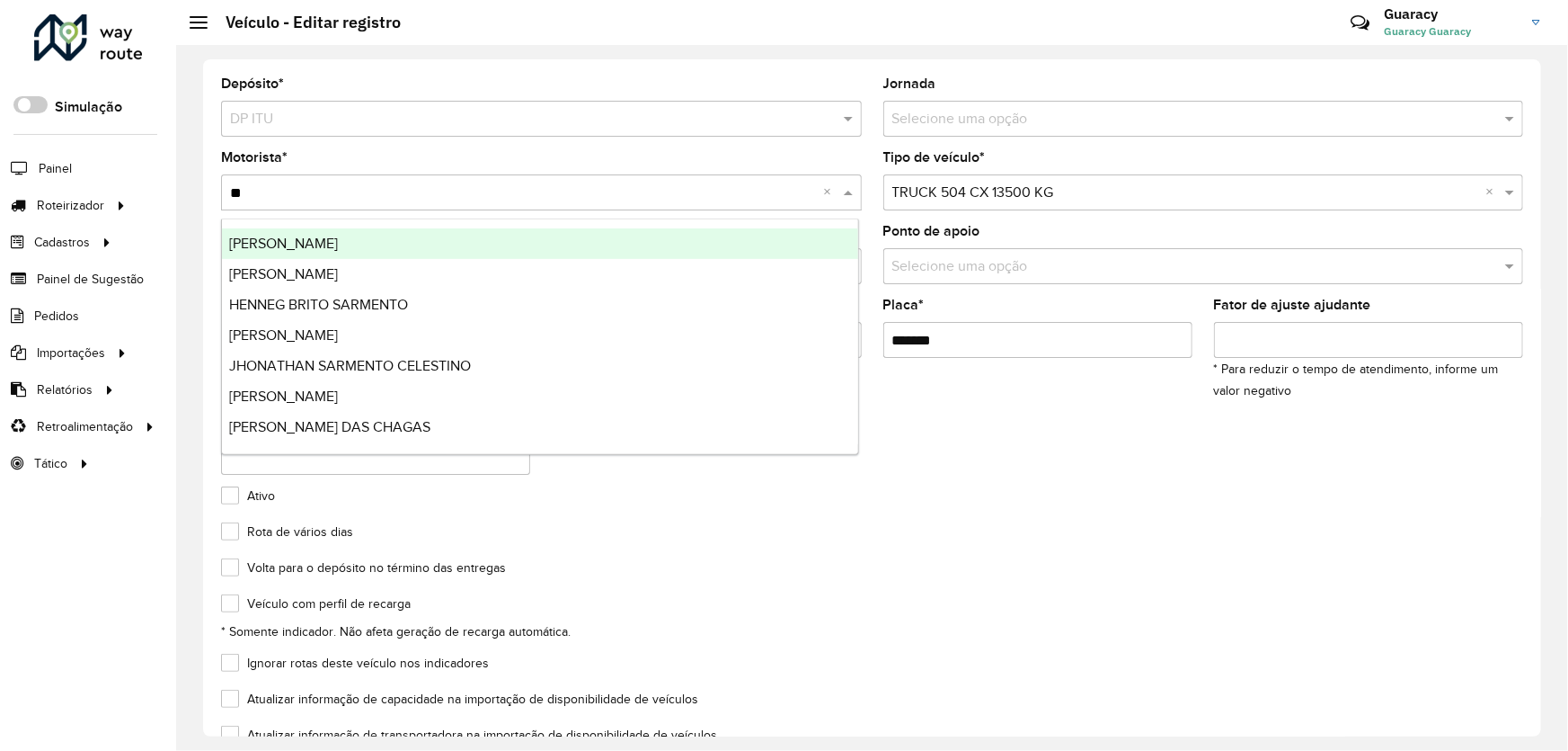
type input "***"
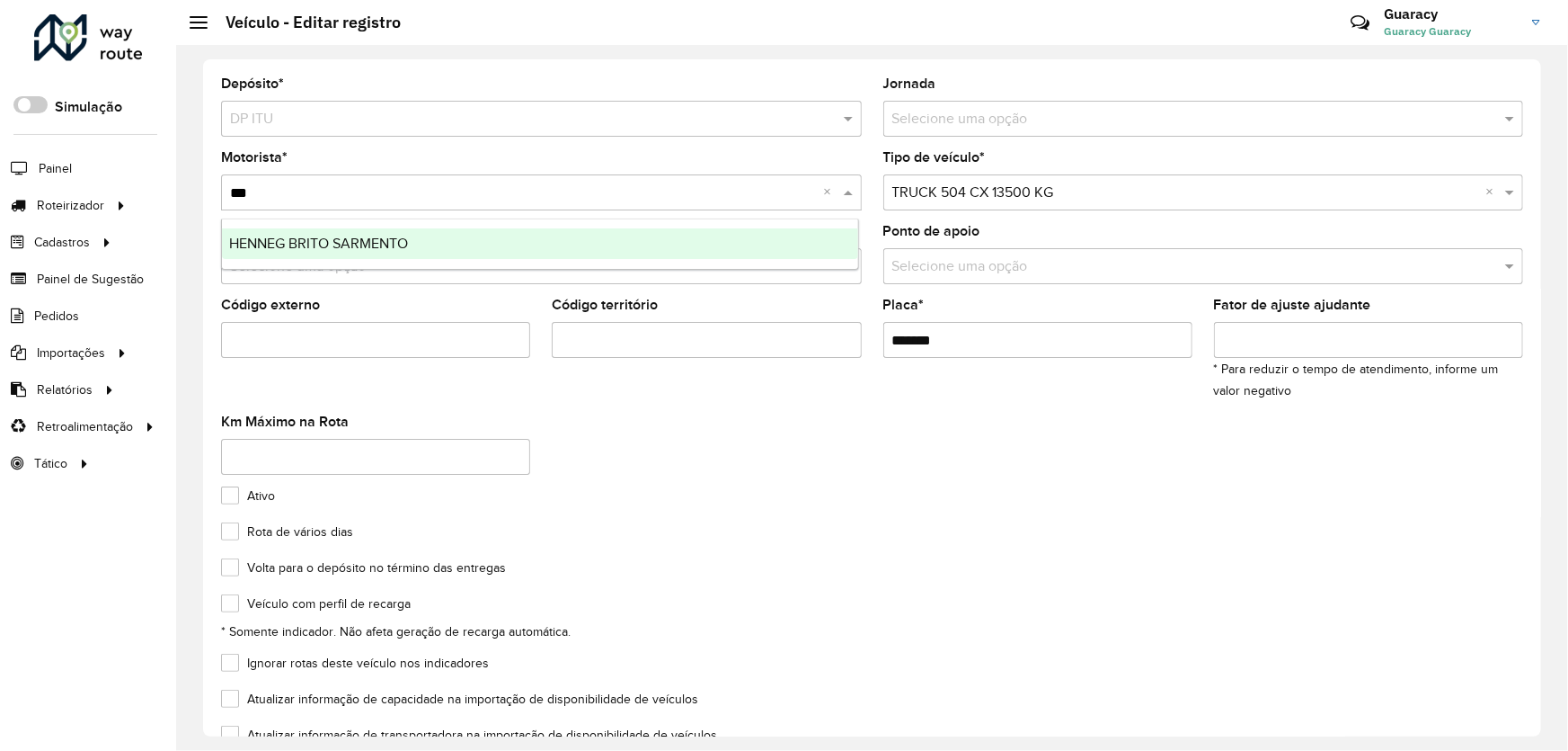
click at [432, 220] on ng-dropdown-panel "HENNEG BRITO SARMENTO" at bounding box center [540, 244] width 638 height 51
click at [416, 239] on div "HENNEG BRITO SARMENTO" at bounding box center [540, 243] width 636 height 30
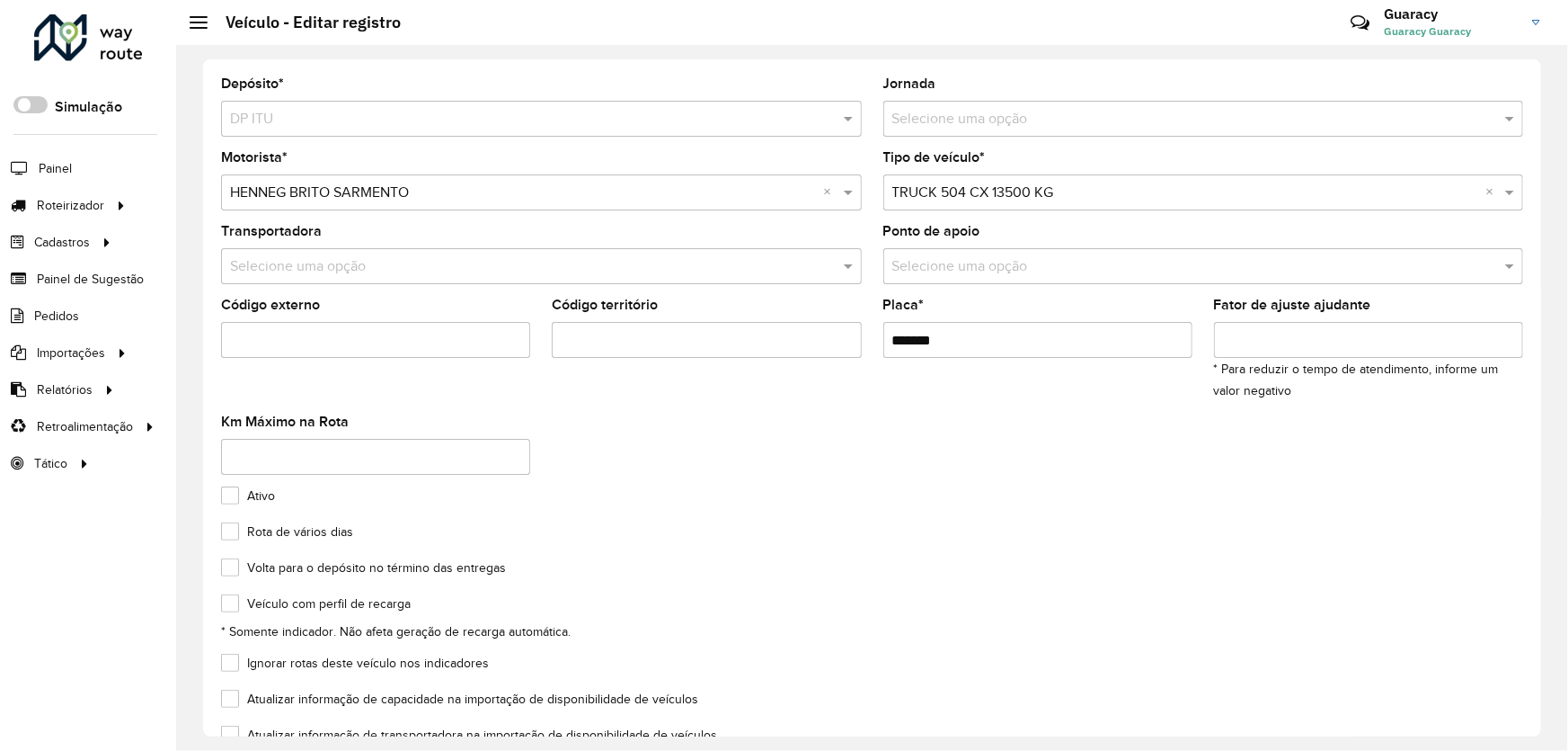
scroll to position [106, 0]
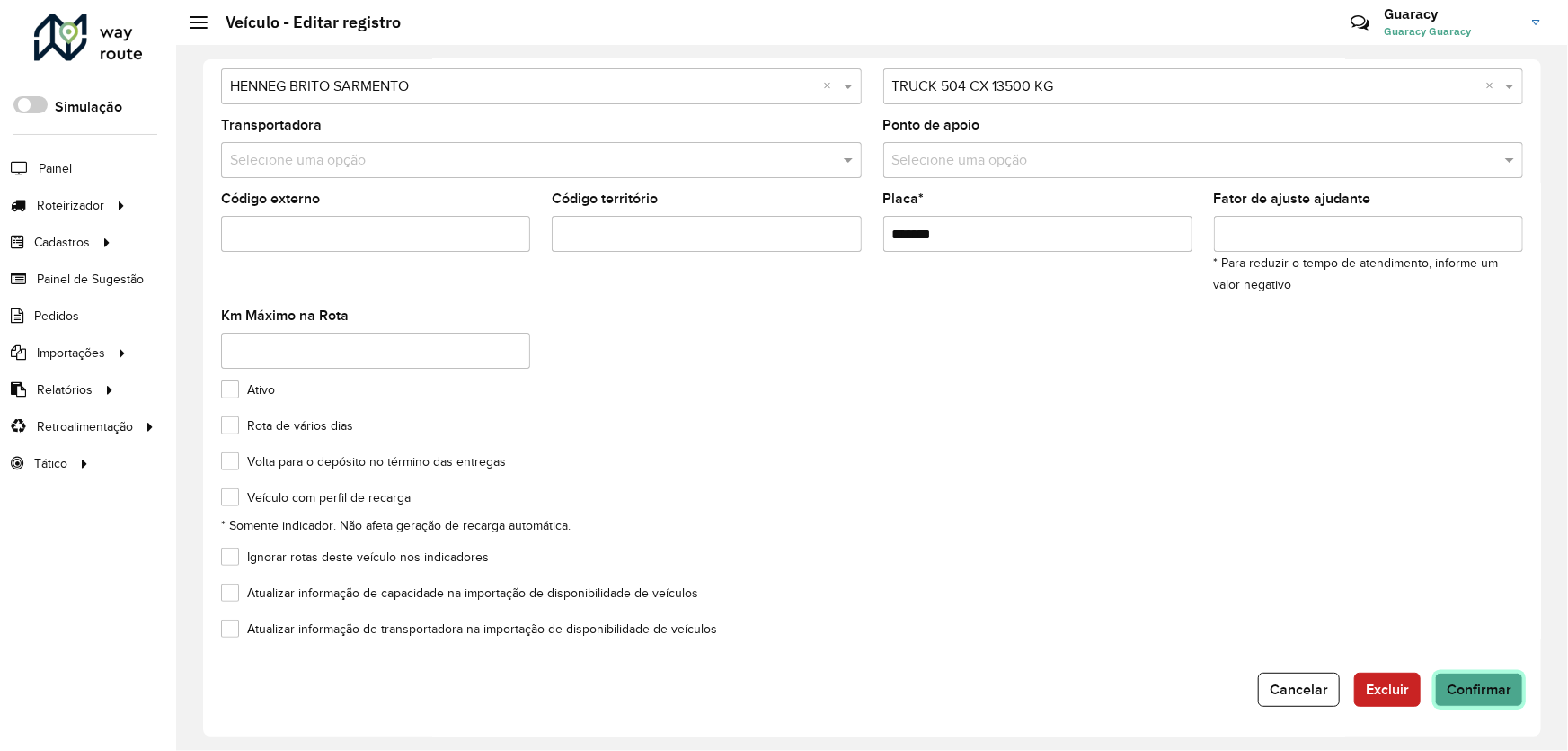
click at [1466, 693] on span "Confirmar" at bounding box center [1479, 689] width 65 height 15
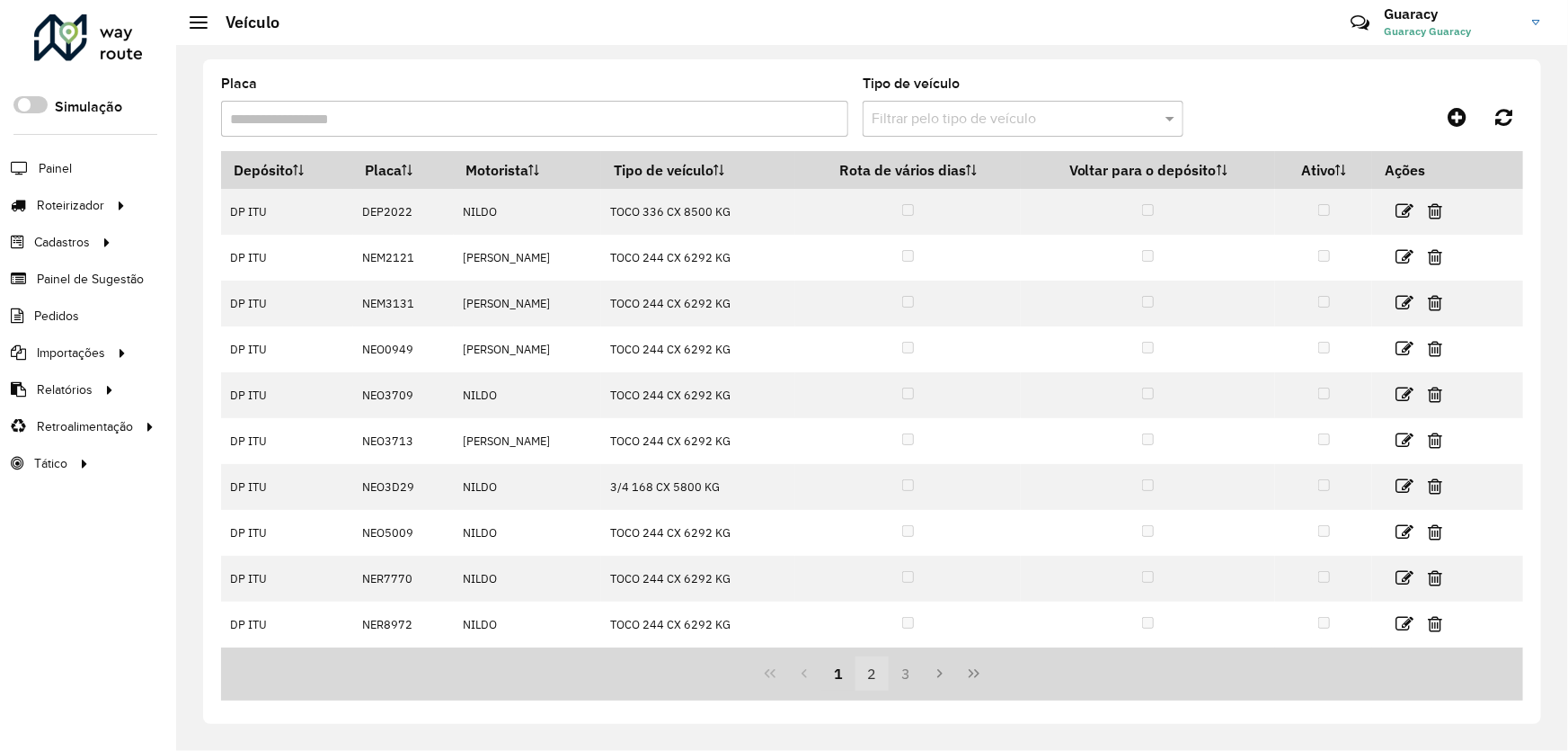
click at [868, 670] on button "2" at bounding box center [872, 673] width 34 height 34
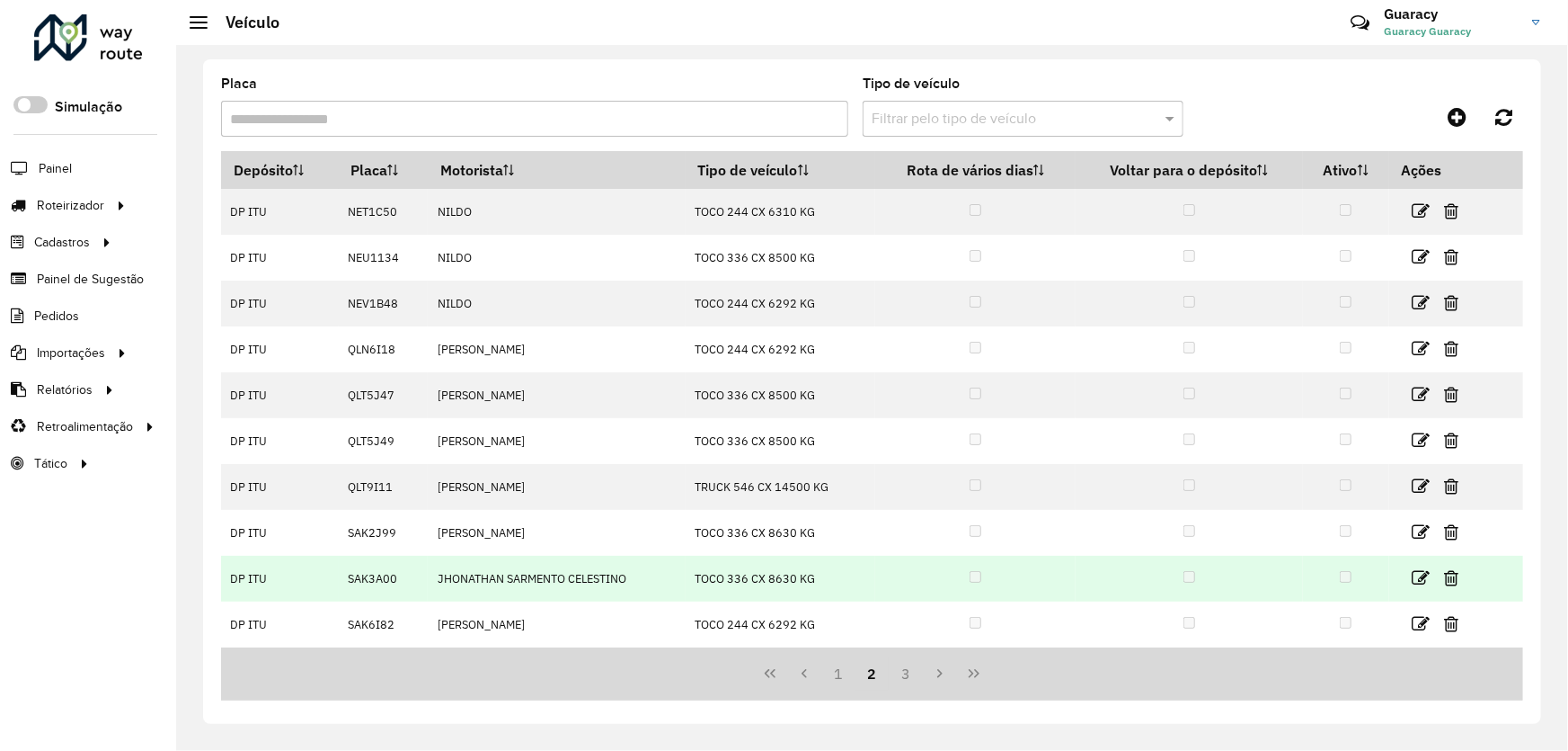
scroll to position [90, 0]
click at [1416, 579] on icon at bounding box center [1421, 580] width 18 height 18
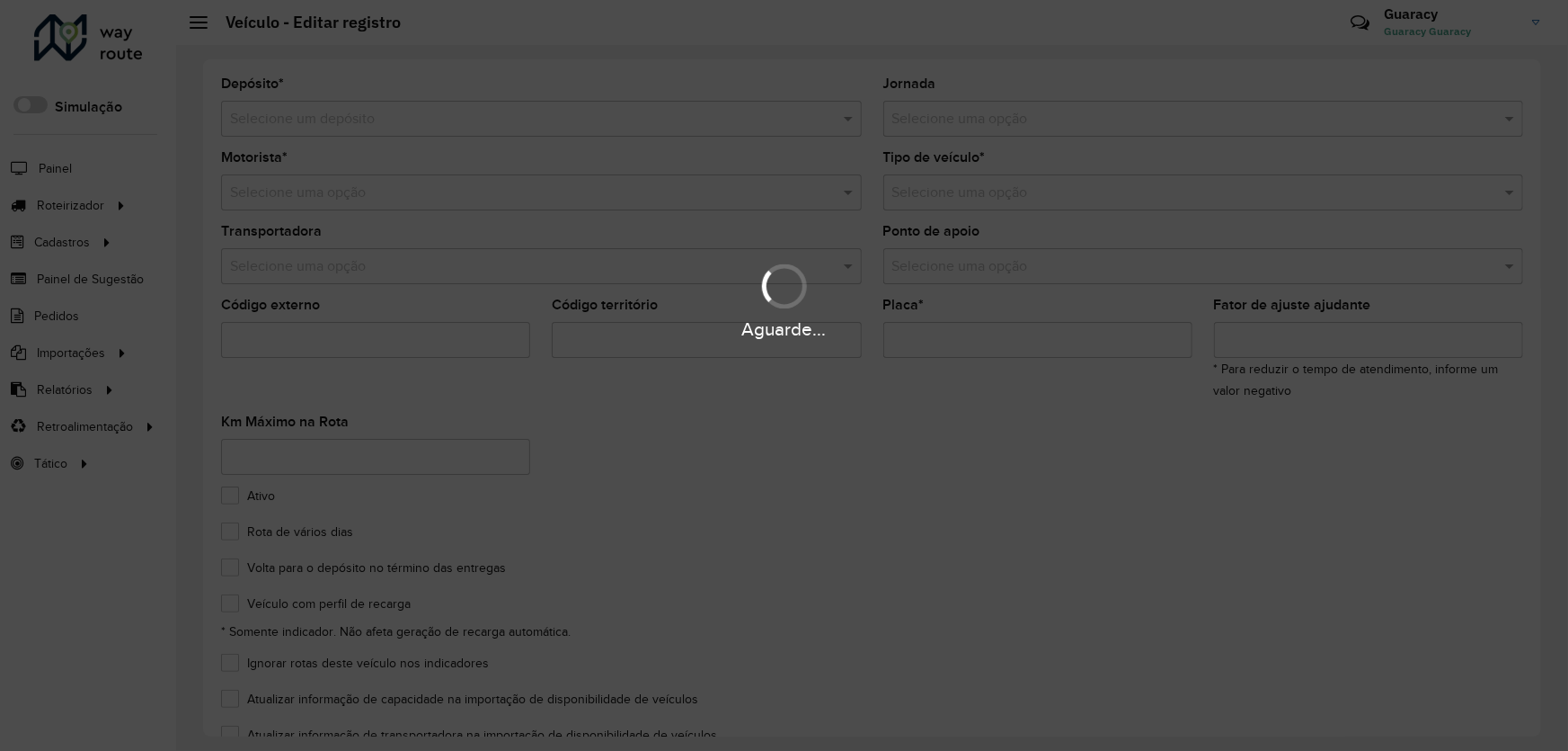
type input "*******"
type input "****"
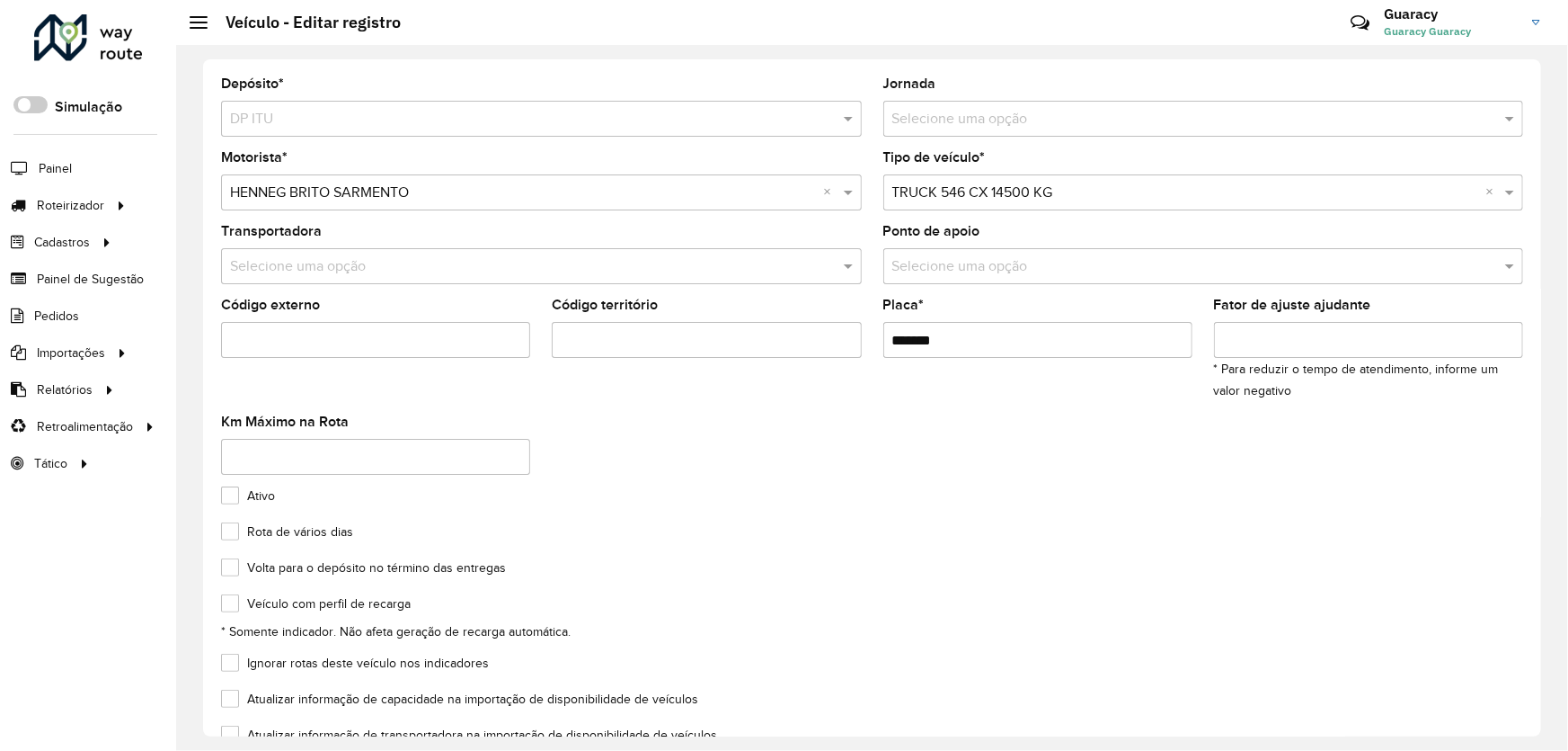
click at [364, 190] on input "text" at bounding box center [523, 193] width 587 height 22
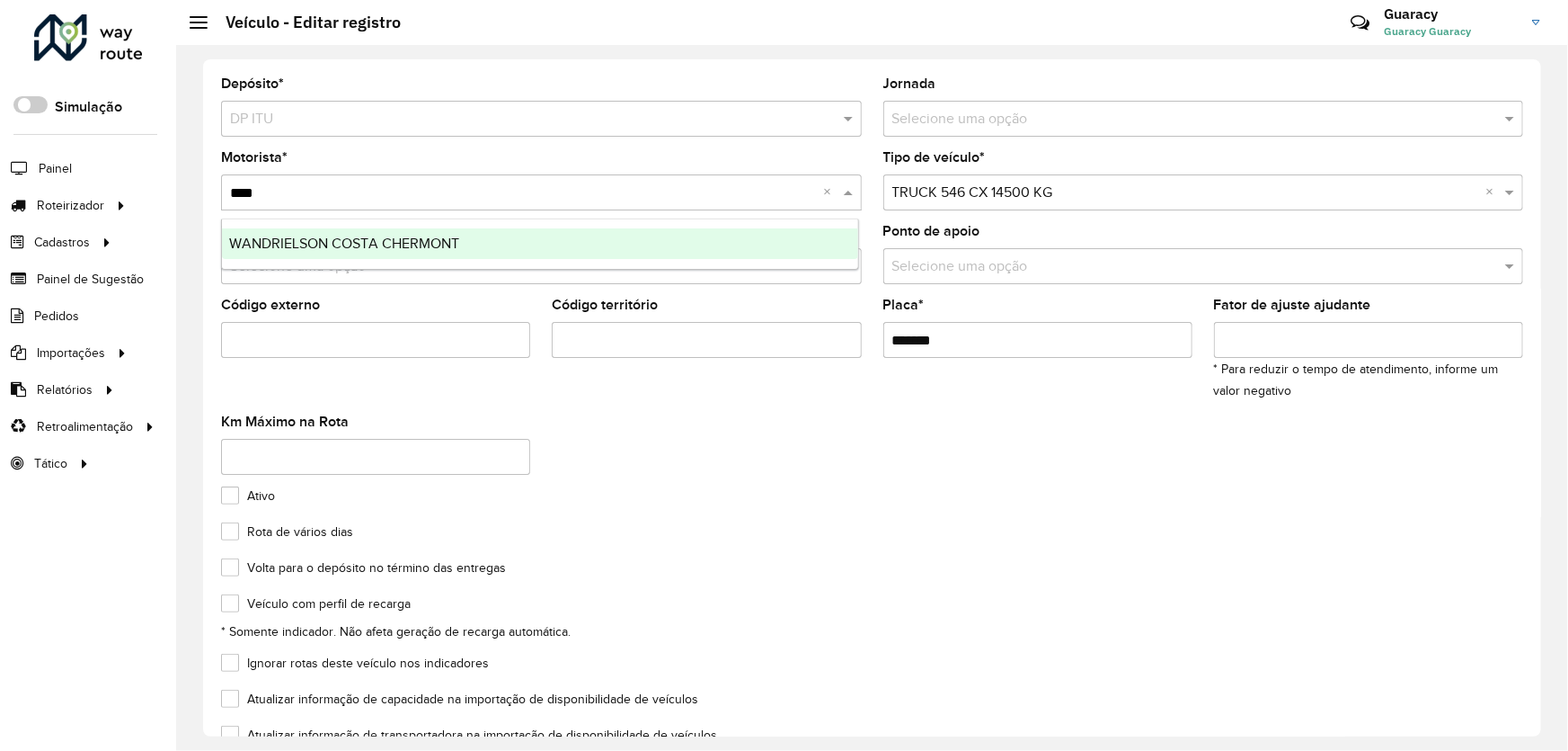
type input "*****"
click at [414, 253] on div "WANDRIELSON COSTA CHERMONT" at bounding box center [540, 243] width 636 height 30
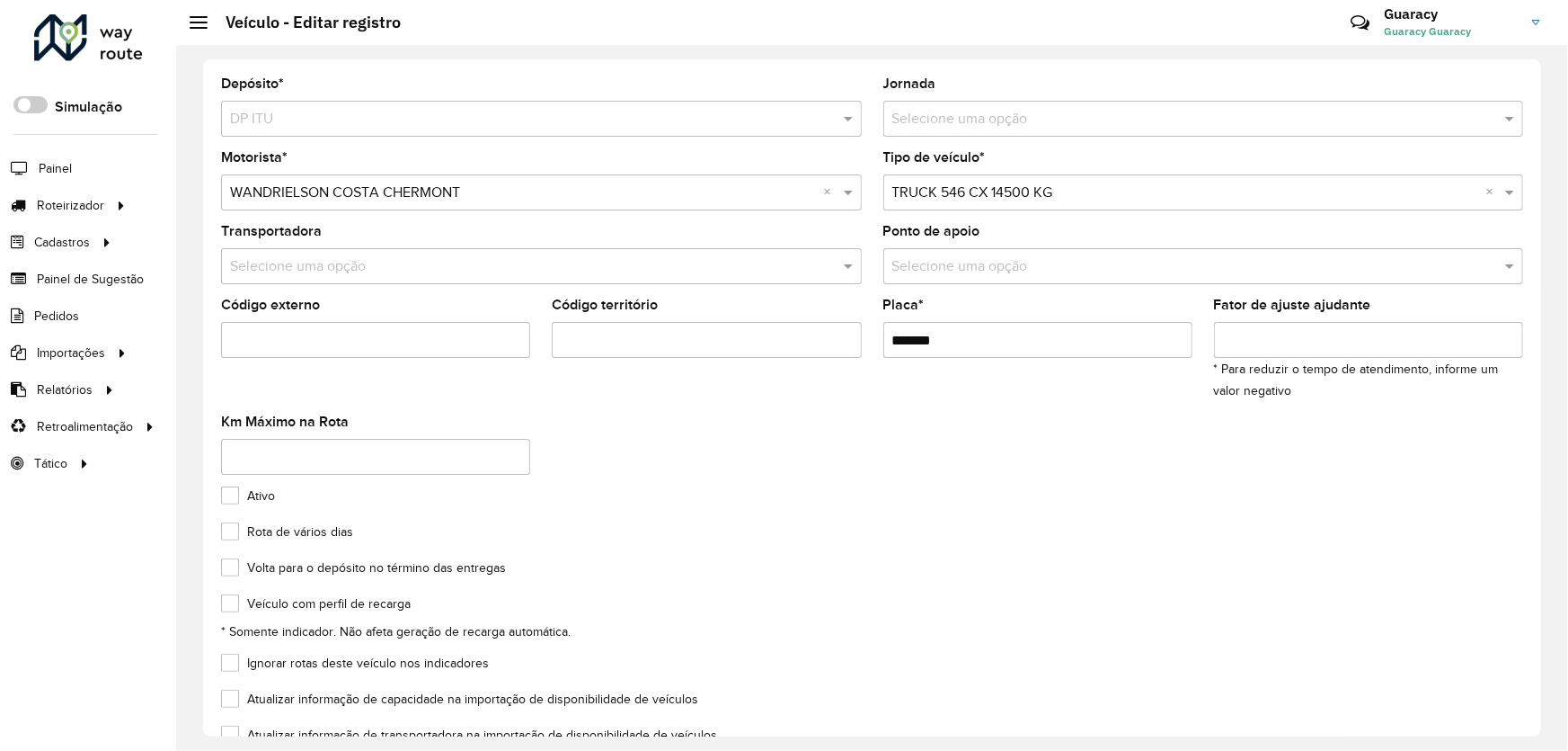
scroll to position [106, 0]
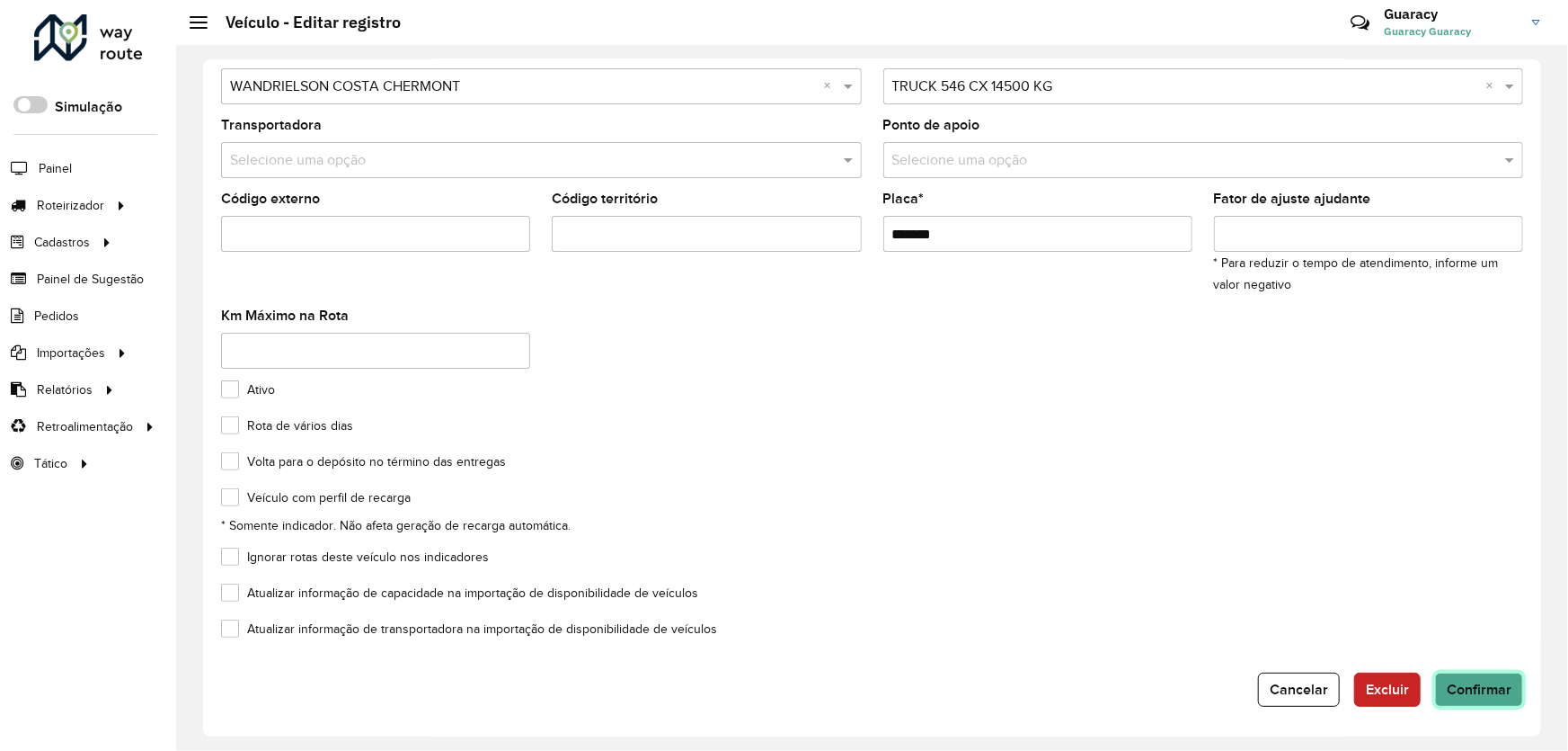
click at [1470, 683] on span "Confirmar" at bounding box center [1479, 689] width 65 height 15
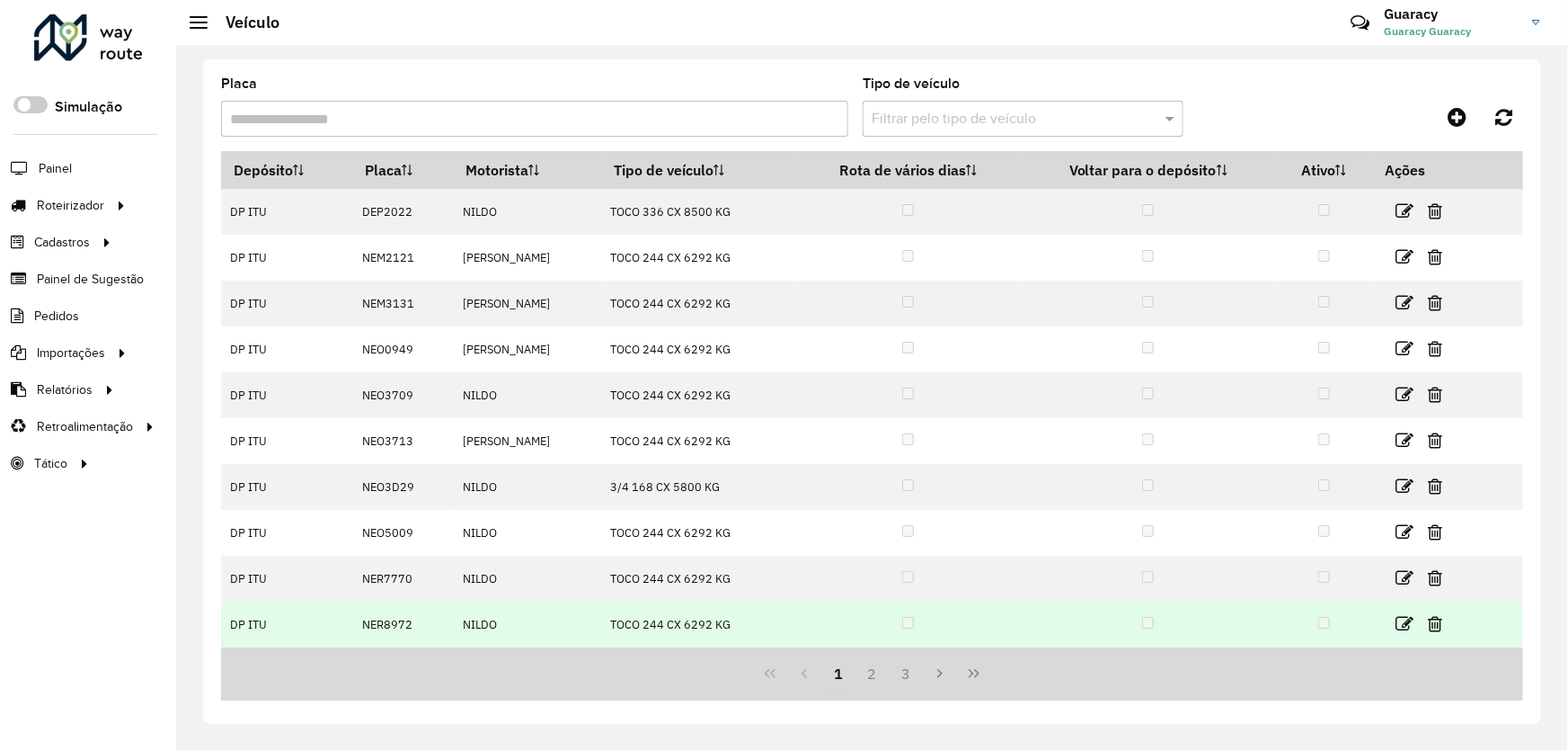
scroll to position [90, 0]
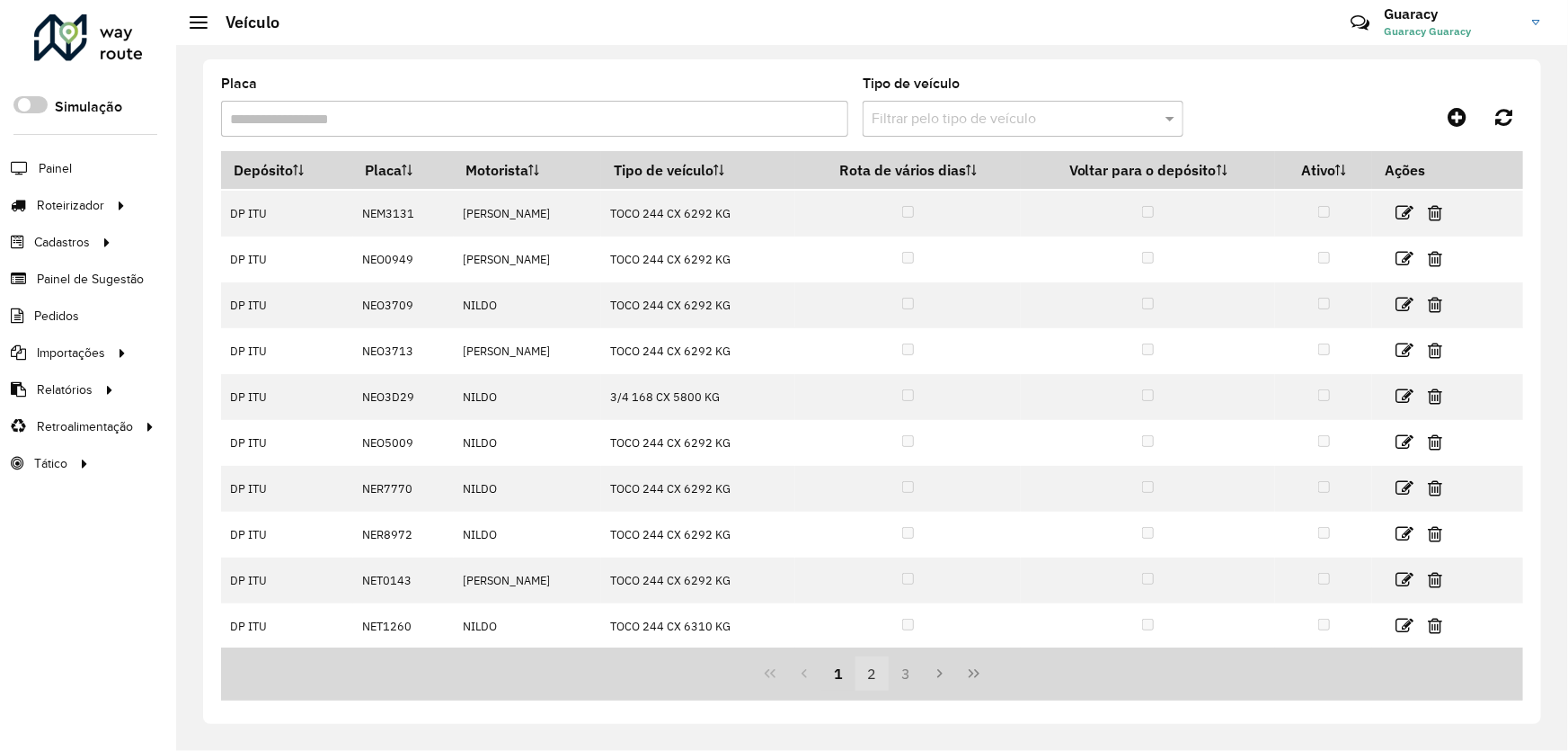
click at [873, 672] on button "2" at bounding box center [872, 673] width 34 height 34
